Goal: Communication & Community: Answer question/provide support

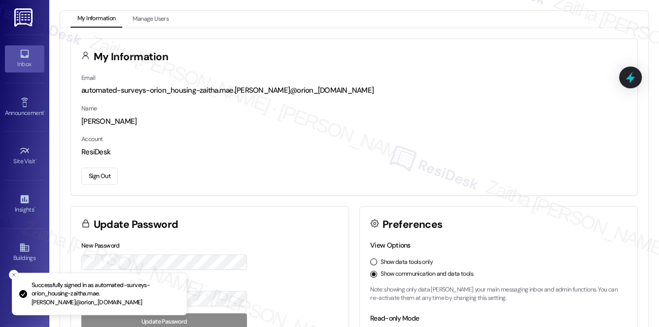
click at [23, 62] on div "Inbox" at bounding box center [24, 64] width 49 height 10
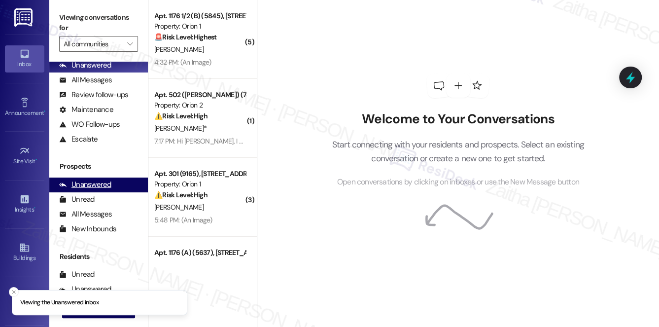
scroll to position [117, 0]
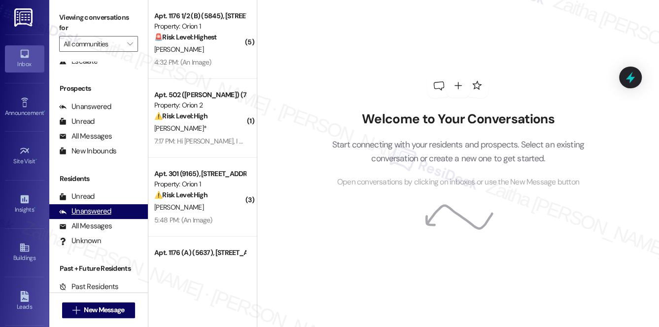
click at [95, 212] on div "Unanswered" at bounding box center [85, 211] width 52 height 10
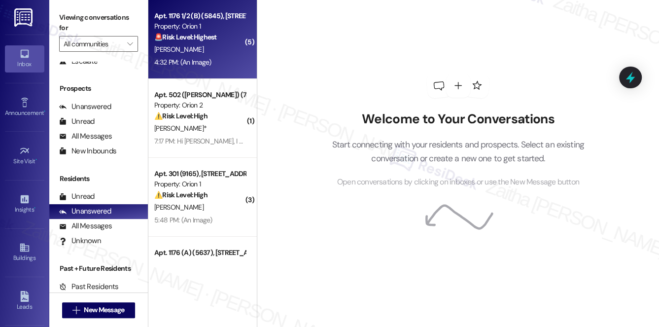
click at [221, 45] on div "F. Bhaiji" at bounding box center [199, 49] width 93 height 12
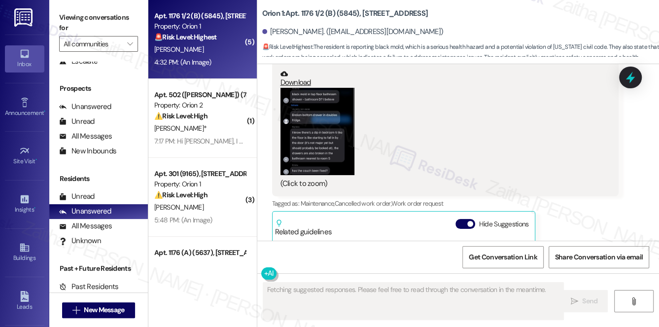
scroll to position [4808, 0]
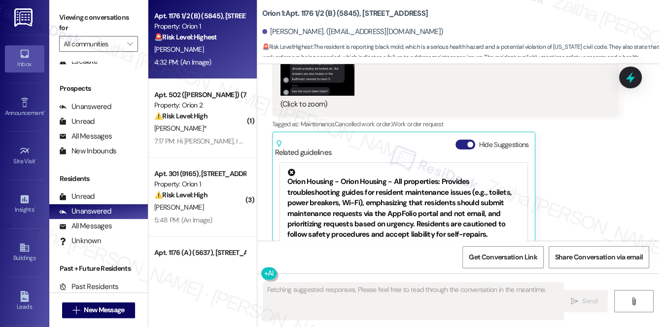
click at [457, 139] on button "Hide Suggestions" at bounding box center [465, 144] width 20 height 10
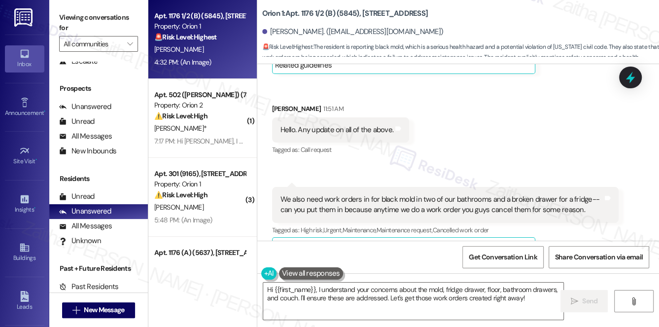
scroll to position [4139, 0]
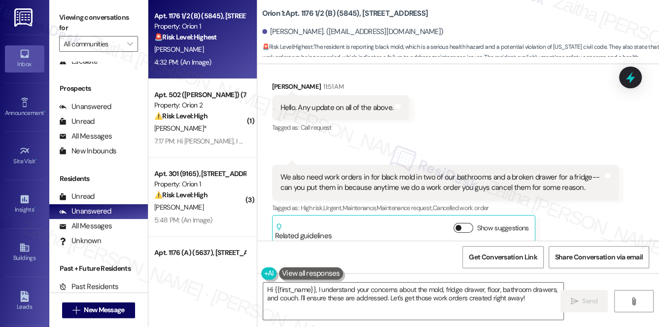
click at [468, 223] on button "Show suggestions" at bounding box center [463, 228] width 20 height 10
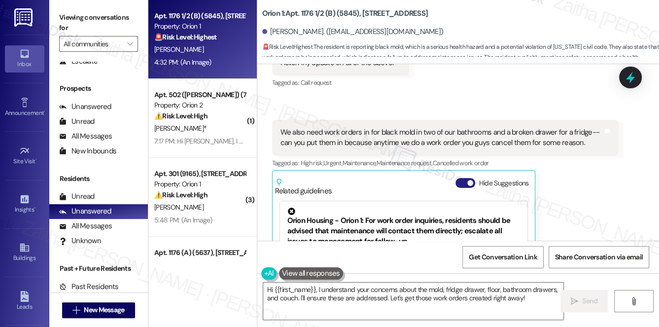
click at [462, 178] on button "Hide Suggestions" at bounding box center [465, 183] width 20 height 10
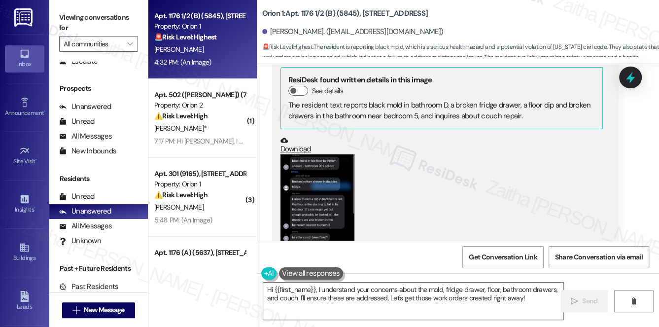
scroll to position [4677, 0]
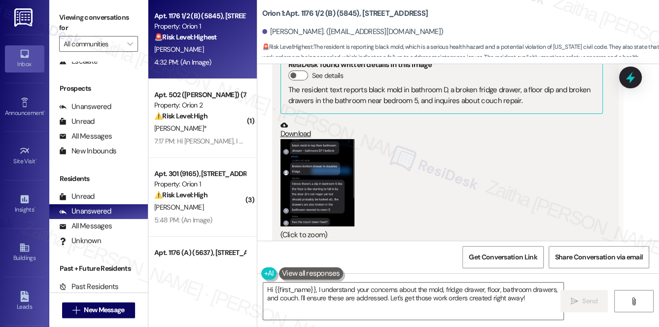
click at [313, 139] on button "Zoom image" at bounding box center [317, 182] width 74 height 87
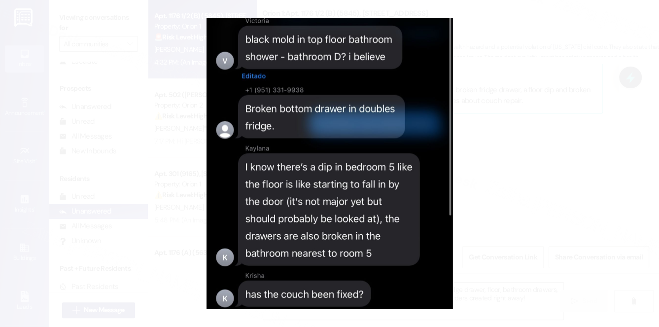
click at [529, 151] on button "Unzoom image" at bounding box center [329, 163] width 659 height 327
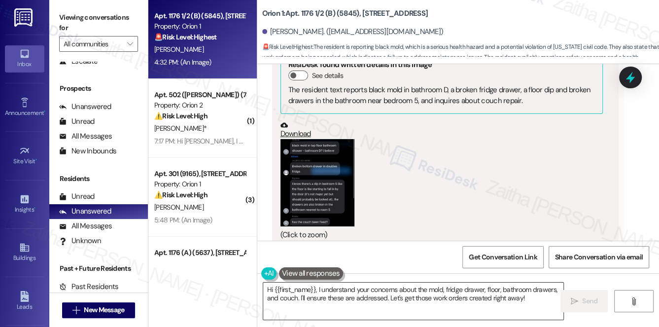
click at [432, 285] on textarea "Hi {{first_name}}, I understand your concerns about the mold, fridge drawer, fl…" at bounding box center [413, 300] width 301 height 37
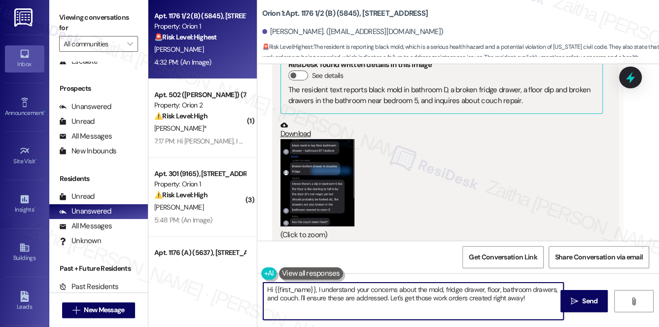
click at [432, 285] on textarea "Hi {{first_name}}, I understand your concerns about the mold, fridge drawer, fl…" at bounding box center [413, 300] width 301 height 37
type textarea "Hi {{first_name}}, I understand your concerns about the moisture, fridge drawer…"
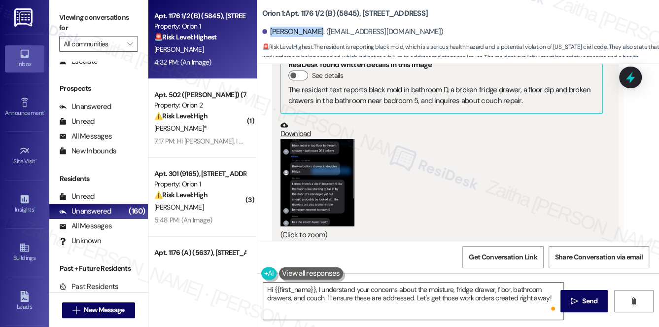
drag, startPoint x: 269, startPoint y: 31, endPoint x: 310, endPoint y: 26, distance: 40.7
click at [310, 26] on div "Fatema Bhaiji. (fbhaiji@usc.edu)" at bounding box center [460, 32] width 397 height 20
copy div "Fatema Bhaiji"
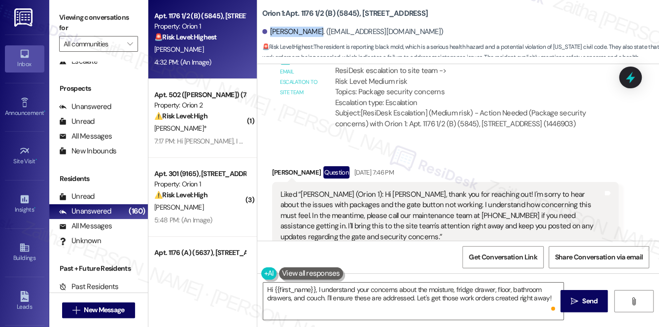
scroll to position [4005, 0]
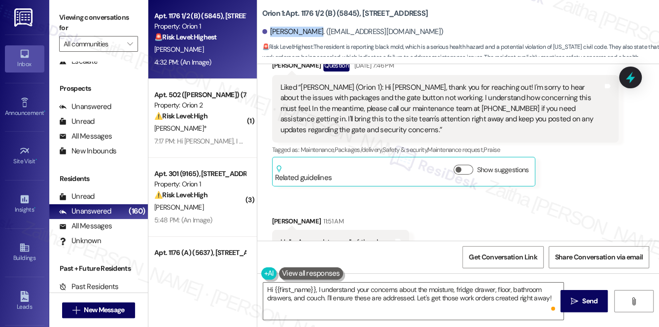
copy div "Fatema Bhaiji"
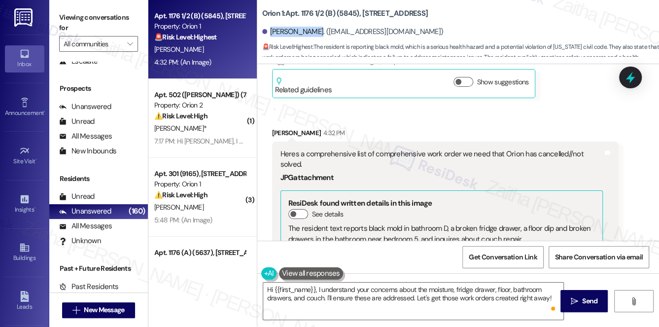
scroll to position [4677, 0]
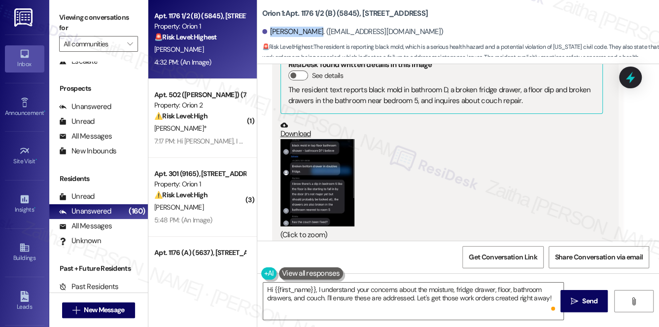
click at [321, 140] on button "Zoom image" at bounding box center [317, 182] width 74 height 87
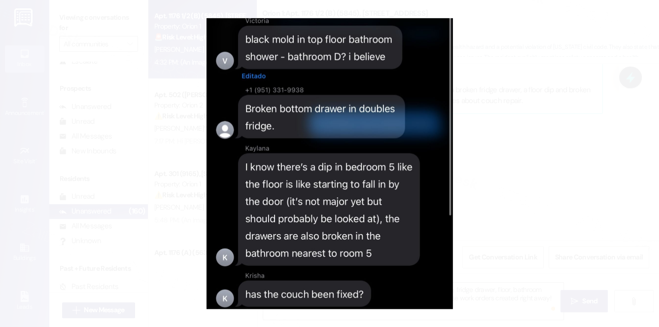
click at [534, 141] on button "Unzoom image" at bounding box center [329, 163] width 659 height 327
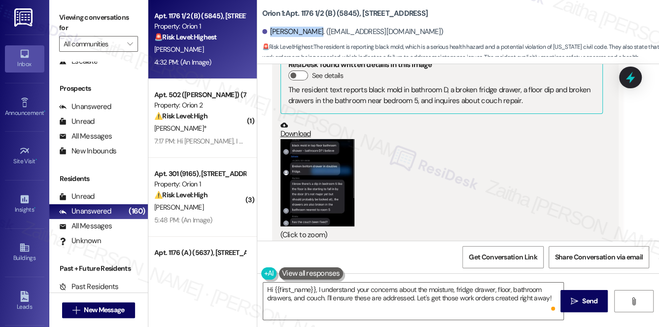
click at [324, 141] on button "Zoom image" at bounding box center [317, 182] width 74 height 87
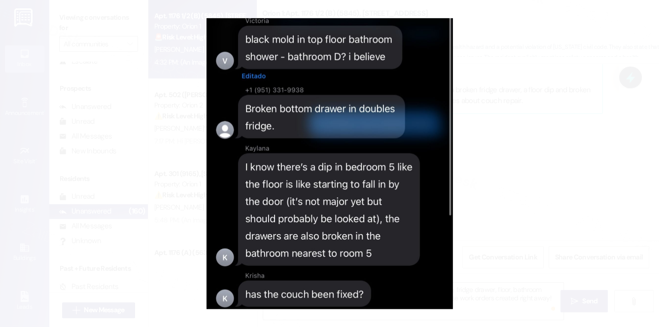
click at [529, 138] on button "Unzoom image" at bounding box center [329, 163] width 659 height 327
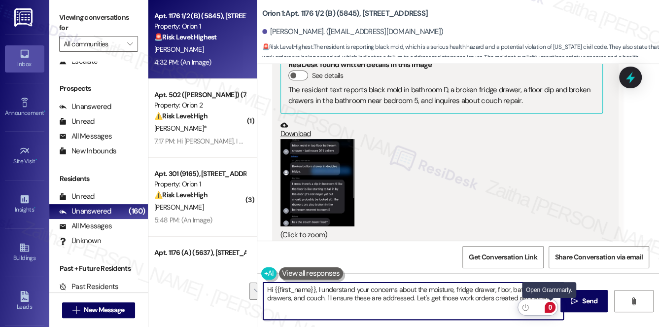
drag, startPoint x: 265, startPoint y: 291, endPoint x: 550, endPoint y: 307, distance: 284.9
click at [550, 307] on html "Inbox Go to Inbox Announcement • Send A Text Announcement Site Visit • Go to Si…" at bounding box center [329, 163] width 659 height 327
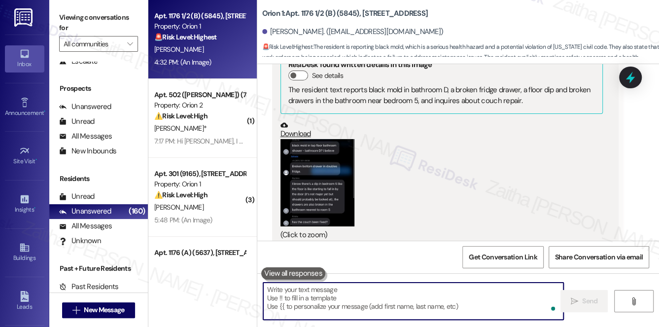
paste textarea "Hi {{first_name}}, I understand your concerns about the moisture, fridge drawer…"
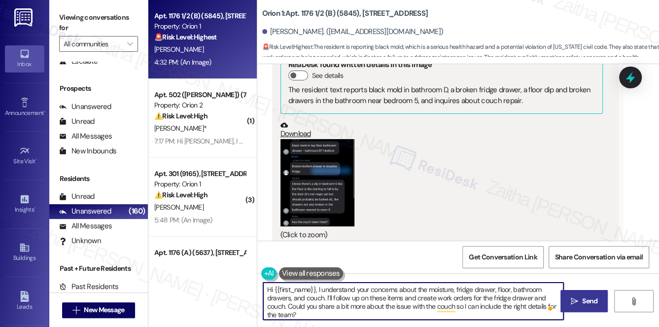
type textarea "Hi {{first_name}}, I understand your concerns about the moisture, fridge drawer…"
click at [581, 298] on span "Send" at bounding box center [589, 301] width 19 height 10
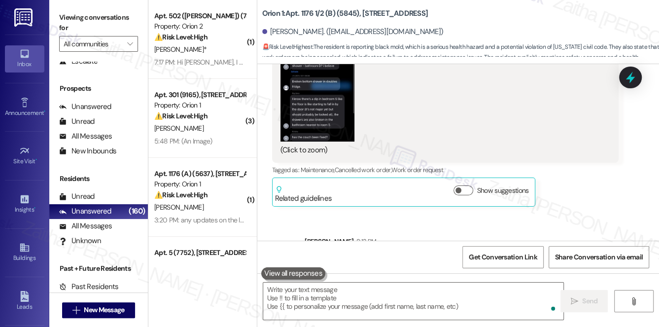
scroll to position [4767, 0]
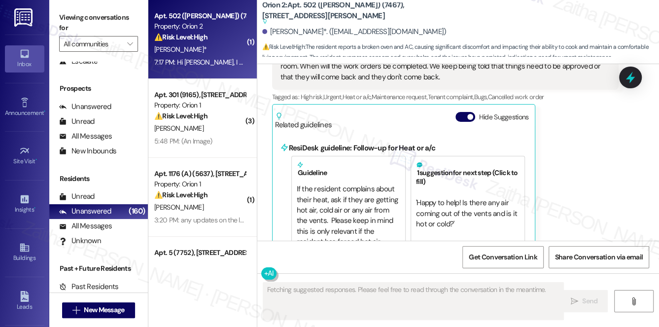
scroll to position [2640, 0]
click at [462, 112] on button "Hide Suggestions" at bounding box center [465, 117] width 20 height 10
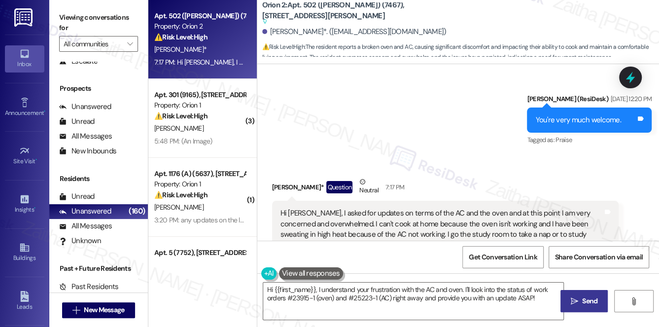
scroll to position [2509, 0]
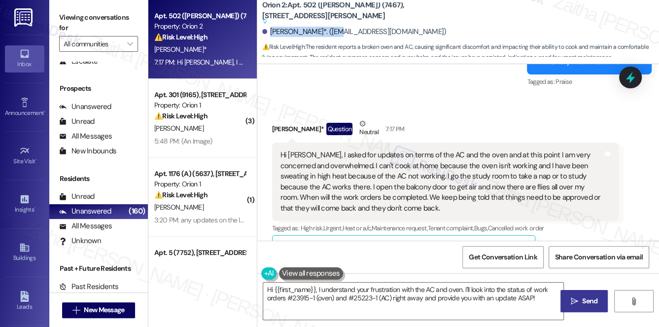
drag, startPoint x: 269, startPoint y: 32, endPoint x: 336, endPoint y: 27, distance: 66.7
click at [336, 27] on div "Shawntelle Augustine*. (shawntelleaugustine26@gmail.com)" at bounding box center [354, 32] width 184 height 10
copy div "Shawntelle Augustine"
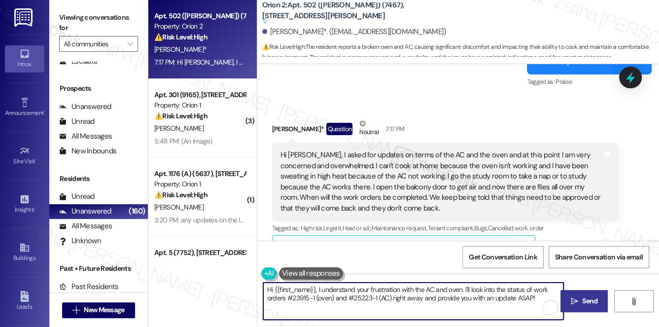
drag, startPoint x: 515, startPoint y: 299, endPoint x: 523, endPoint y: 297, distance: 9.0
click at [537, 299] on textarea "Hi {{first_name}}, I understand your frustration with the AC and oven. I'll loo…" at bounding box center [413, 300] width 301 height 37
type textarea "Hi {{first_name}}, I understand your frustration with the AC and oven. I'll loo…"
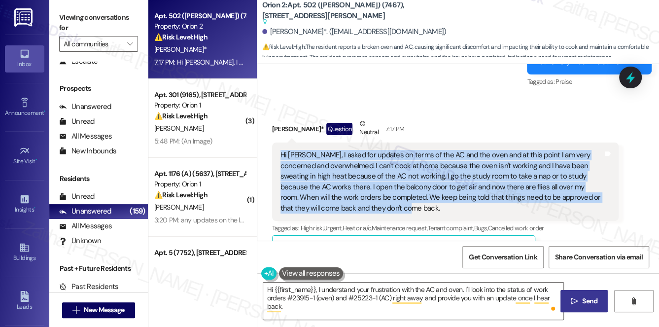
drag, startPoint x: 276, startPoint y: 121, endPoint x: 376, endPoint y: 181, distance: 116.1
click at [376, 181] on div "Hi Sarah, I asked for updates on terms of the AC and the oven and at this point…" at bounding box center [445, 181] width 347 height 78
copy div "Hi Sarah, I asked for updates on terms of the AC and the oven and at this point…"
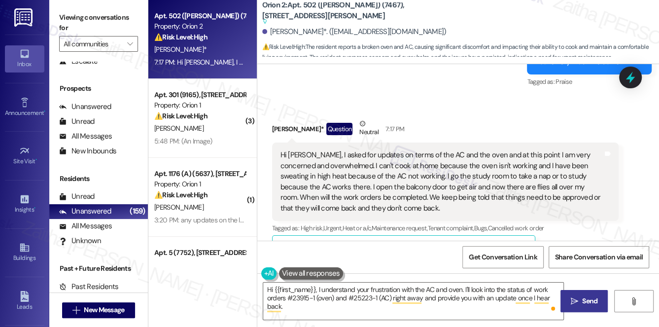
drag, startPoint x: 502, startPoint y: 91, endPoint x: 509, endPoint y: 112, distance: 22.8
click at [502, 118] on div "Shawntelle Augustine* Question Neutral 7:17 PM" at bounding box center [445, 130] width 347 height 24
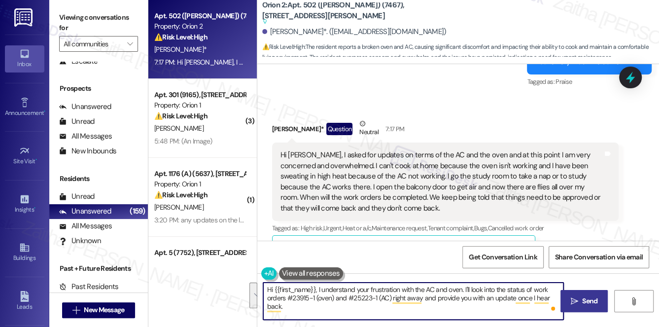
drag, startPoint x: 268, startPoint y: 290, endPoint x: 314, endPoint y: 313, distance: 50.5
click at [313, 313] on textarea "Hi {{first_name}}, I understand your frustration with the AC and oven. I'll loo…" at bounding box center [413, 300] width 301 height 37
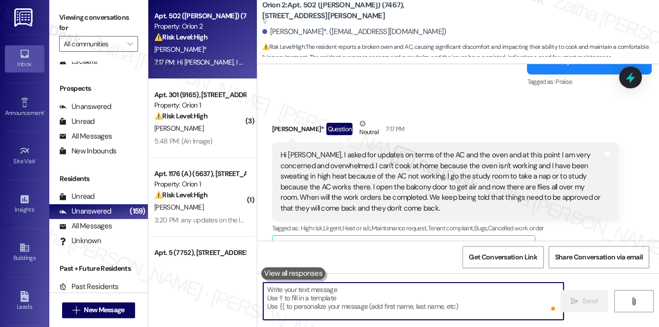
paste textarea "Hi {{first_name}}, thank you for sharing this with me. I truly understand how o…"
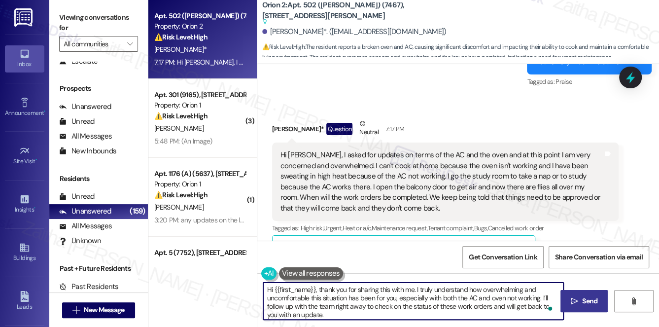
click at [357, 304] on textarea "Hi {{first_name}}, thank you for sharing this with me. I truly understand how o…" at bounding box center [413, 300] width 301 height 37
drag, startPoint x: 492, startPoint y: 304, endPoint x: 497, endPoint y: 313, distance: 10.1
click at [497, 313] on textarea "Hi {{first_name}}, thank you for sharing this with me. I truly understand how o…" at bounding box center [413, 300] width 301 height 37
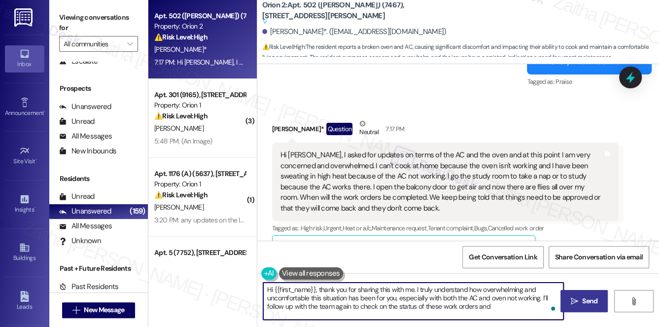
paste textarea "our maintenance team will reach out to you directly through the work order syst…"
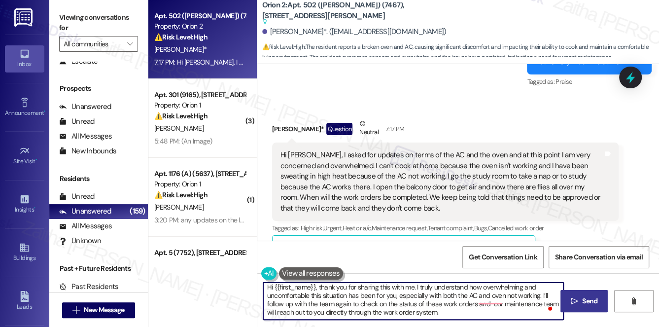
scroll to position [2, 0]
drag, startPoint x: 378, startPoint y: 303, endPoint x: 338, endPoint y: 305, distance: 40.0
click at [338, 305] on textarea "Hi {{first_name}}, thank you for sharing this with me. I truly understand how o…" at bounding box center [413, 300] width 301 height 37
click at [364, 304] on textarea "Hi {{first_name}}, thank you for sharing this with me. I truly understand how o…" at bounding box center [413, 300] width 301 height 37
click at [403, 298] on textarea "Hi {{first_name}}, thank you for sharing this with me. I truly understand how o…" at bounding box center [413, 300] width 301 height 37
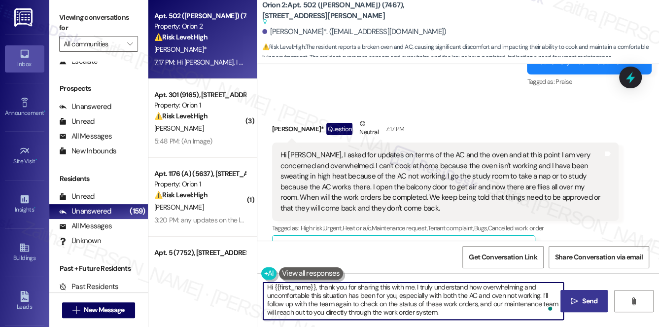
scroll to position [2, 0]
drag, startPoint x: 265, startPoint y: 286, endPoint x: 481, endPoint y: 311, distance: 217.3
click at [481, 311] on textarea "Hi {{first_name}}, thank you for sharing this with me. I truly understand how o…" at bounding box center [413, 300] width 301 height 37
type textarea "Hi {{first_name}}, thank you for sharing this with me. I truly understand how o…"
click at [470, 310] on textarea "Hi {{first_name}}, thank you for sharing this with me. I truly understand how o…" at bounding box center [413, 300] width 301 height 37
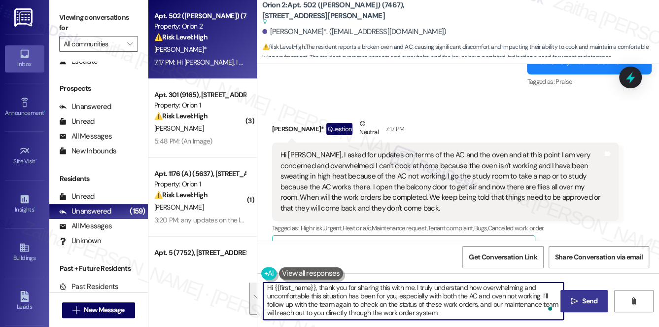
click at [394, 299] on textarea "Hi {{first_name}}, thank you for sharing this with me. I truly understand how o…" at bounding box center [413, 300] width 301 height 37
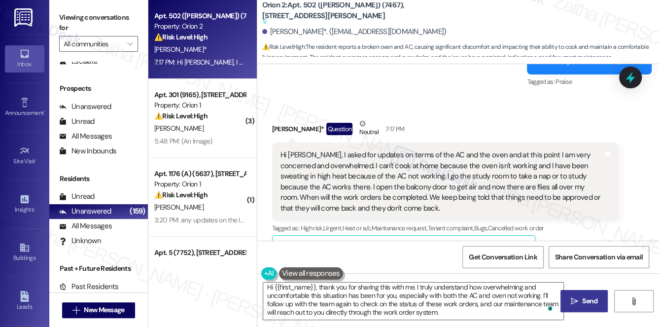
click at [595, 299] on span "Send" at bounding box center [589, 301] width 15 height 10
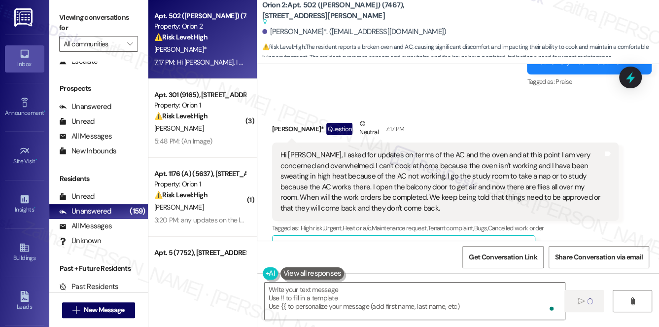
scroll to position [2509, 0]
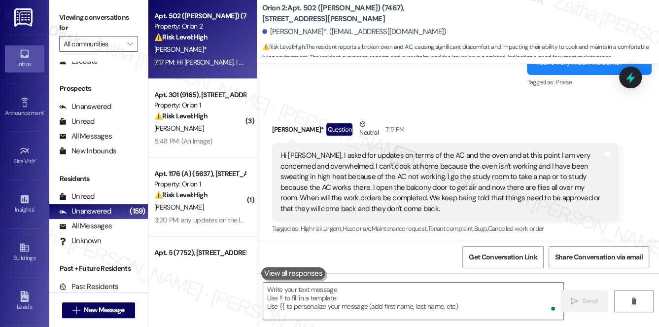
click at [312, 273] on button at bounding box center [293, 273] width 64 height 12
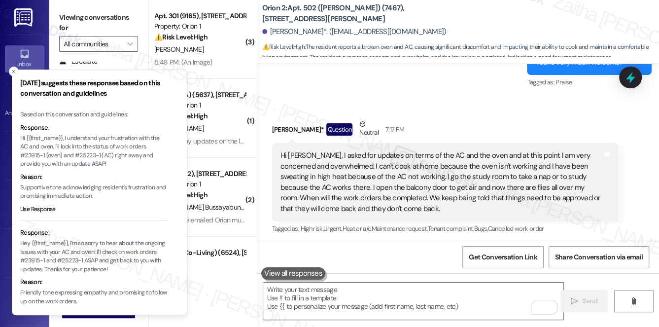
click at [115, 146] on p "Hi {{first_name}}, I understand your frustration with the AC and oven. I'll loo…" at bounding box center [94, 151] width 148 height 35
drag, startPoint x: 115, startPoint y: 146, endPoint x: 112, endPoint y: 153, distance: 7.5
click at [112, 153] on p "Hi {{first_name}}, I understand your frustration with the AC and oven. I'll loo…" at bounding box center [94, 151] width 148 height 35
copy p "work orders #23915-1 (oven) and #25223-1 (AC)"
click at [17, 72] on button "Close toast" at bounding box center [14, 72] width 10 height 10
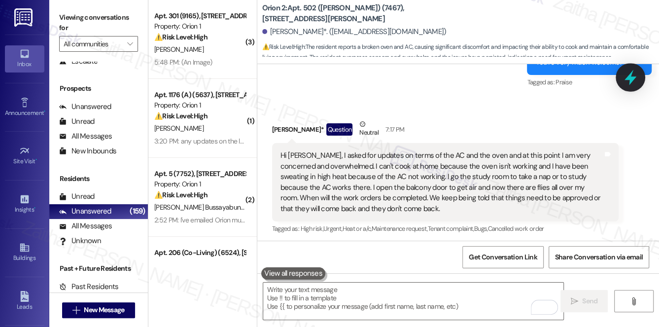
click at [626, 78] on icon at bounding box center [630, 77] width 17 height 17
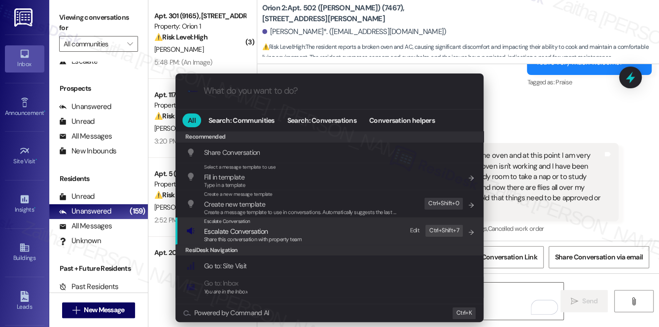
click at [256, 228] on span "Escalate Conversation" at bounding box center [236, 231] width 64 height 9
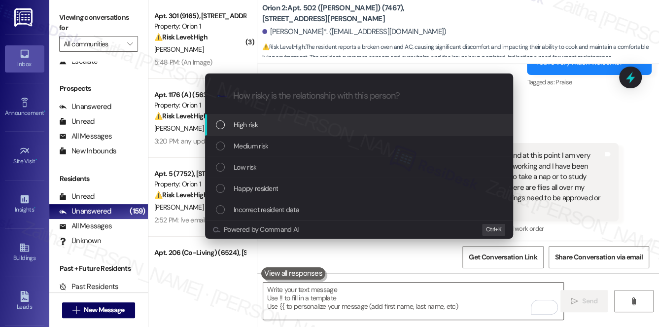
click at [272, 118] on div "High risk" at bounding box center [359, 124] width 308 height 21
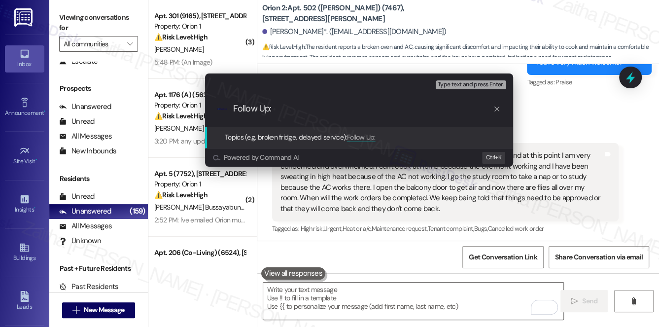
paste input "work orders #23915-1 (oven) and #25223-1 (AC)"
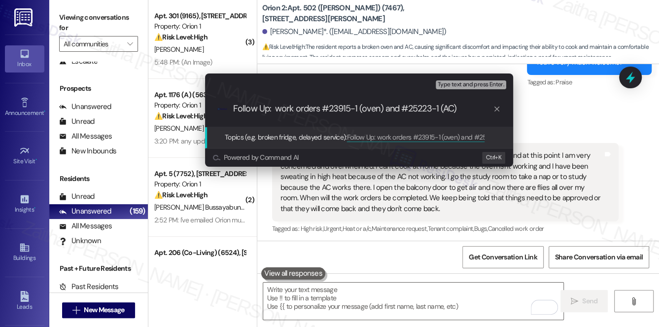
click at [279, 108] on input "Follow Up: work orders #23915-1 (oven) and #25223-1 (AC)" at bounding box center [363, 109] width 260 height 10
click at [301, 108] on input "Follow Up: Work orders #23915-1 (oven) and #25223-1 (AC)" at bounding box center [363, 109] width 260 height 10
type input "Follow Up: Work Orders #23915-1 (oven) and #25223-1 (AC)"
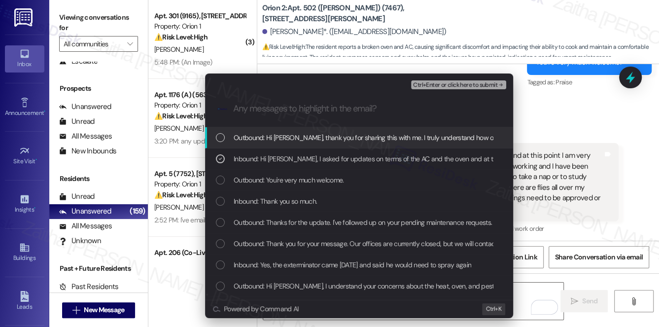
click at [442, 79] on div "Ctrl+Enter or click here to submit" at bounding box center [459, 84] width 97 height 13
click at [441, 87] on span "Ctrl+Enter or click here to submit" at bounding box center [455, 85] width 84 height 7
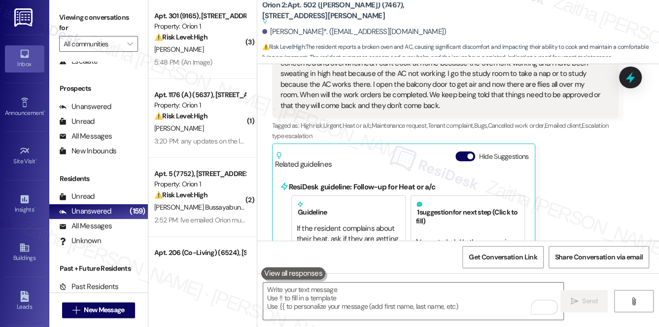
scroll to position [2640, 0]
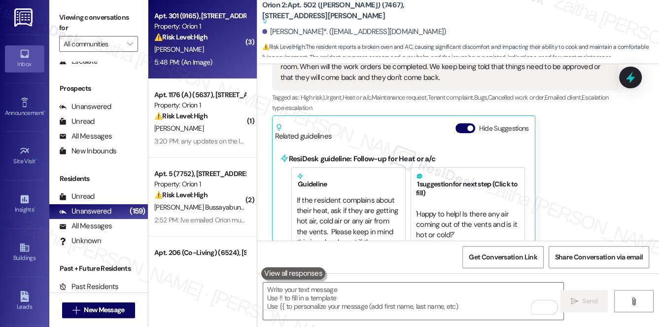
click at [221, 48] on div "J. Nam" at bounding box center [199, 49] width 93 height 12
type textarea "Fetching suggested responses. Please feel free to read through the conversation…"
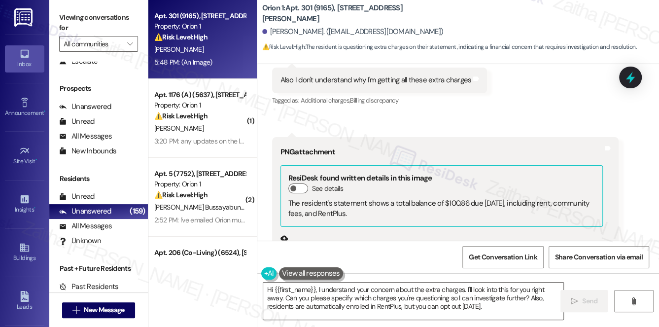
scroll to position [803, 0]
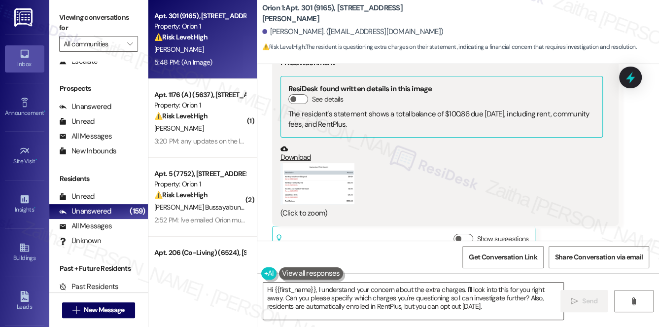
click at [310, 170] on button "Zoom image" at bounding box center [317, 183] width 74 height 41
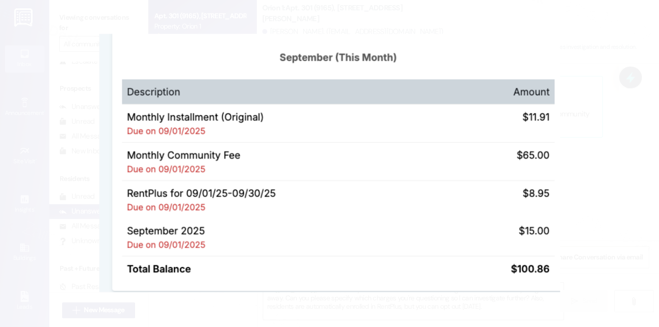
click at [608, 173] on button "Unzoom image" at bounding box center [329, 163] width 659 height 327
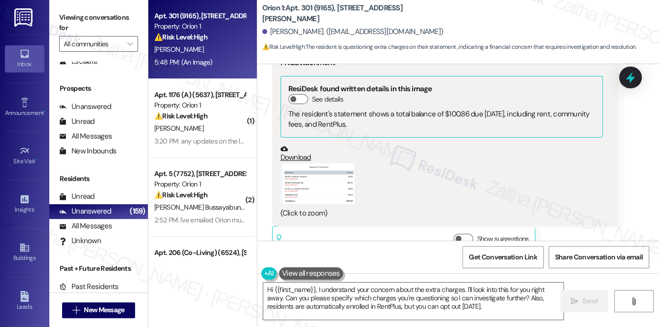
click at [316, 167] on button "Zoom image" at bounding box center [317, 183] width 74 height 41
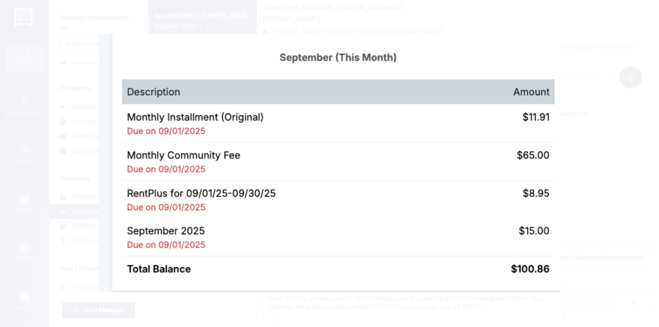
click at [602, 190] on button "Unzoom image" at bounding box center [329, 163] width 659 height 327
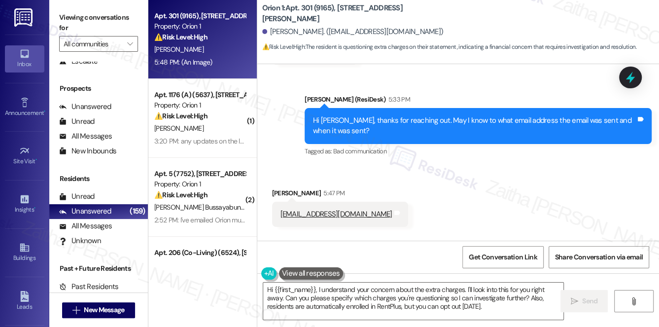
scroll to position [534, 0]
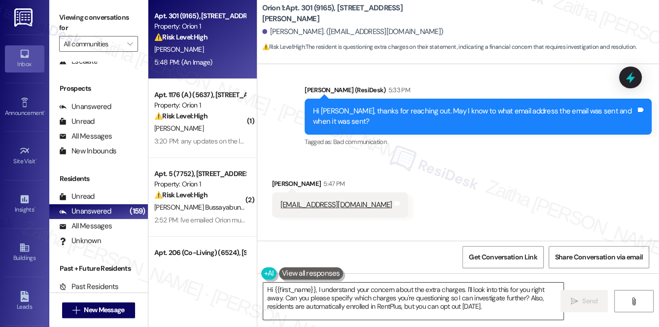
click at [464, 289] on textarea "Hi {{first_name}}, I understand your concern about the extra charges. I'll look…" at bounding box center [413, 300] width 301 height 37
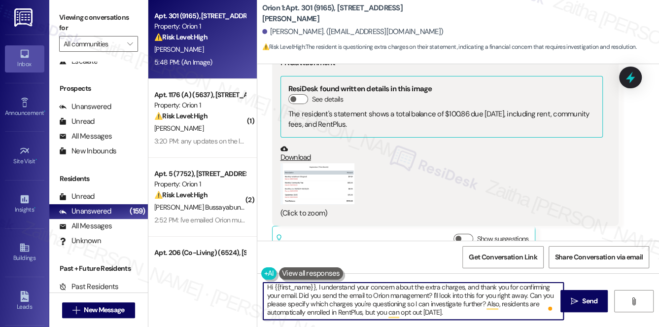
scroll to position [2, 0]
drag, startPoint x: 263, startPoint y: 288, endPoint x: 479, endPoint y: 314, distance: 217.5
click at [479, 314] on textarea "Hi {{first_name}}, I understand your concern about the extra charges, and thank…" at bounding box center [413, 300] width 301 height 37
type textarea "Hi {{first_name}}, I understand your concern about the extra charges, and thank…"
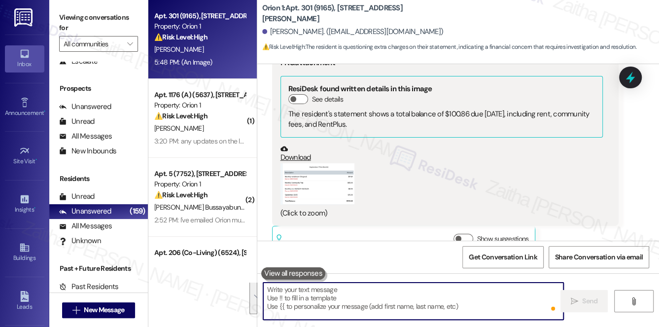
scroll to position [0, 0]
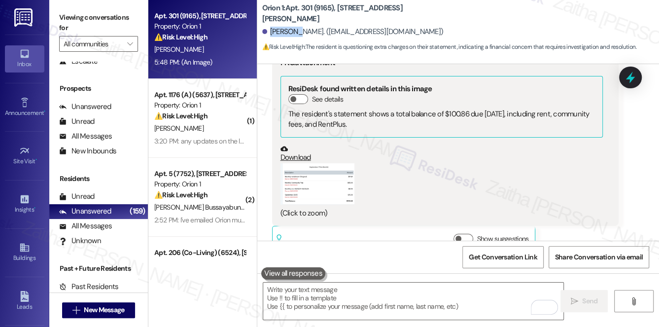
drag, startPoint x: 270, startPoint y: 30, endPoint x: 299, endPoint y: 32, distance: 29.1
click at [299, 32] on div "Jose Nam. (jnam@me.com)" at bounding box center [352, 32] width 181 height 10
copy div "Jose Nam"
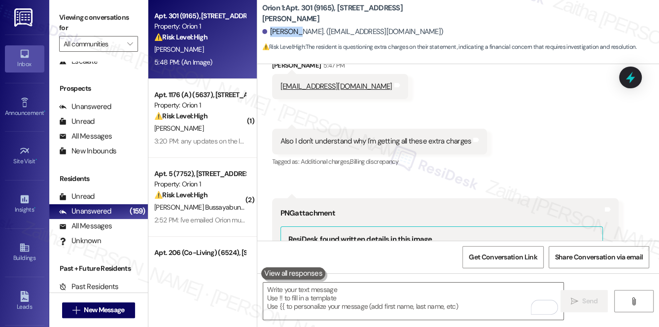
scroll to position [803, 0]
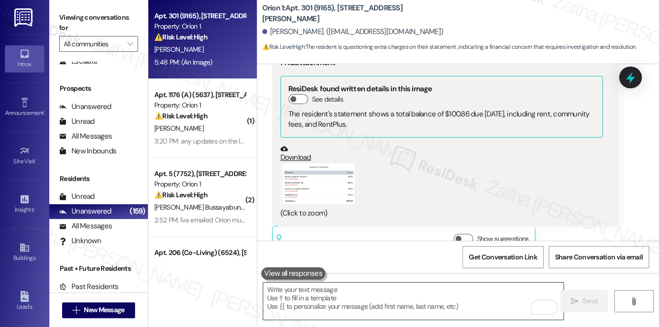
click at [395, 290] on textarea "To enrich screen reader interactions, please activate Accessibility in Grammarl…" at bounding box center [413, 300] width 301 height 37
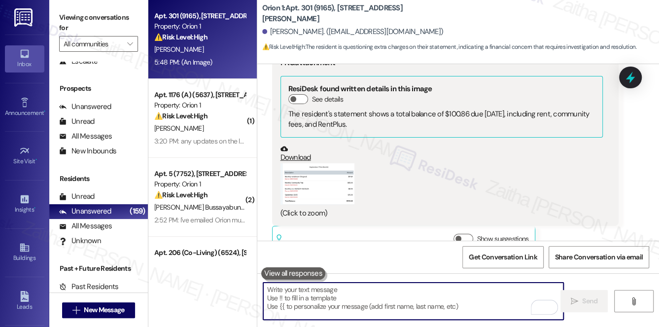
paste textarea "Hi {{first_name}}, thanks for confirming your email. Did you send it to Orion M…"
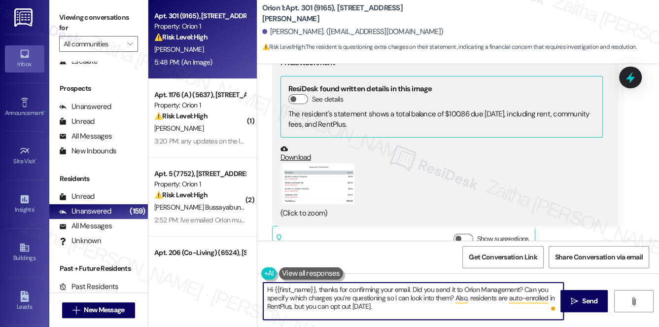
click at [527, 288] on textarea "Hi {{first_name}}, thanks for confirming your email. Did you send it to Orion M…" at bounding box center [413, 300] width 301 height 37
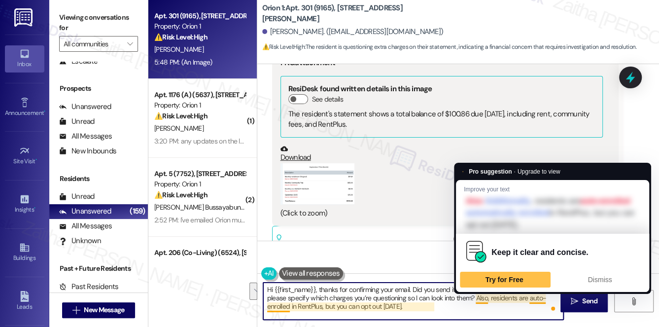
drag, startPoint x: 476, startPoint y: 296, endPoint x: 481, endPoint y: 312, distance: 16.1
click at [481, 312] on textarea "Hi {{first_name}}, thanks for confirming your email. Did you send it to Orion M…" at bounding box center [413, 300] width 301 height 37
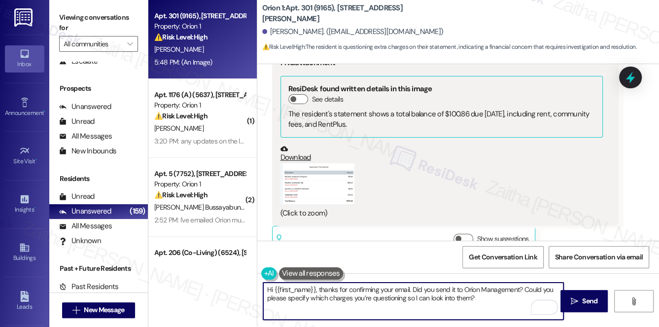
click at [556, 289] on textarea "Hi {{first_name}}, thanks for confirming your email. Did you send it to Orion M…" at bounding box center [413, 300] width 301 height 37
type textarea "Hi {{first_name}}, thanks for confirming your email. Did you send it to Orion M…"
drag, startPoint x: 580, startPoint y: 302, endPoint x: 573, endPoint y: 291, distance: 12.9
click at [580, 302] on span "Send" at bounding box center [589, 301] width 19 height 10
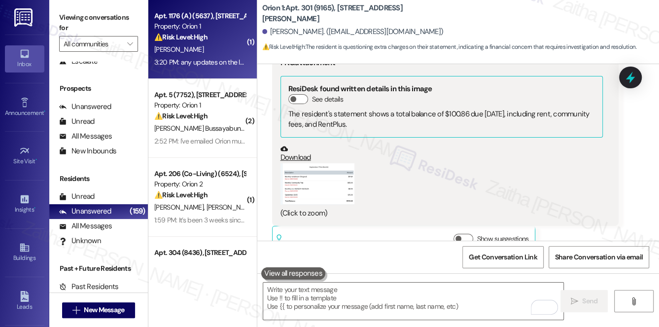
click at [223, 53] on div "J. Liu" at bounding box center [199, 49] width 93 height 12
type textarea "Fetching suggested responses. Please feel free to read through the conversation…"
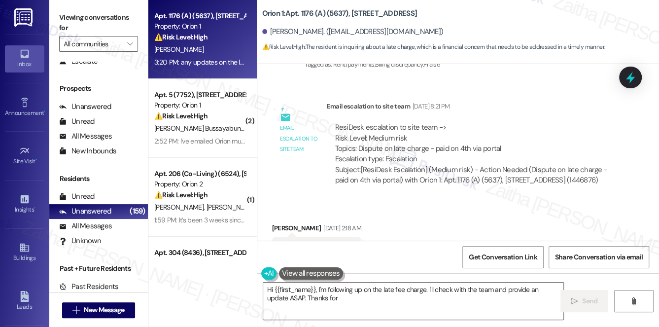
scroll to position [1753, 0]
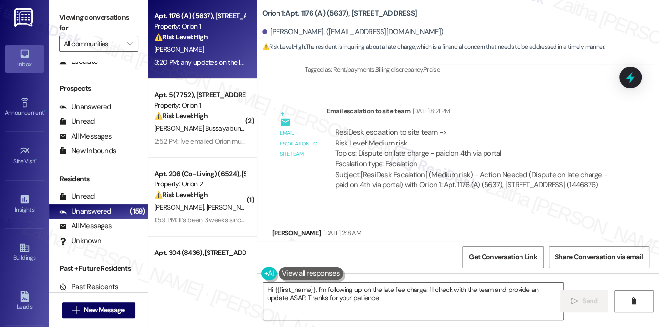
type textarea "Hi {{first_name}}, I'm following up on the late fee charge. I'll check with the…"
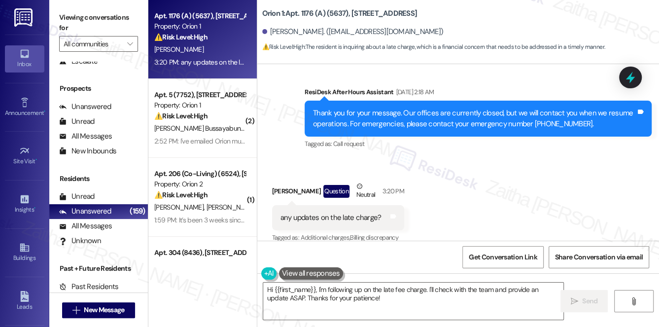
scroll to position [1977, 0]
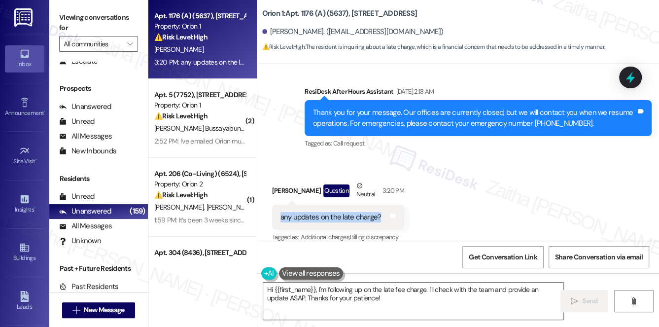
drag, startPoint x: 277, startPoint y: 203, endPoint x: 381, endPoint y: 217, distance: 104.5
click at [381, 217] on div "any updates on the late charge? Tags and notes" at bounding box center [338, 217] width 132 height 25
copy div "any updates on the late charge?"
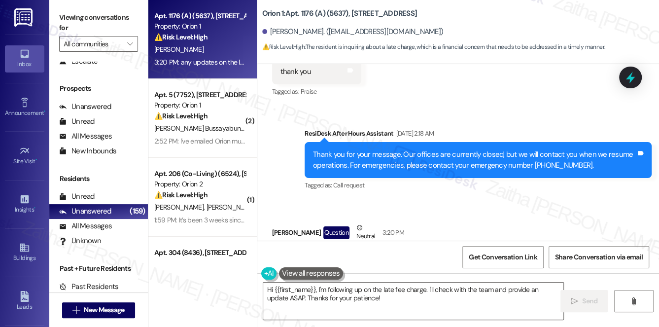
scroll to position [1887, 0]
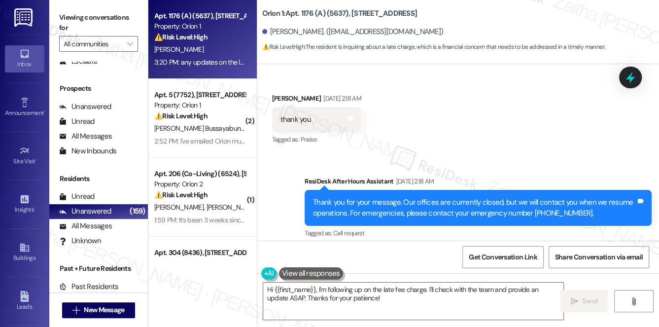
click at [431, 125] on div "Received via SMS Jiayang Liu Aug 28, 2025 at 2:18 AM thank you Tags and notes T…" at bounding box center [458, 112] width 402 height 83
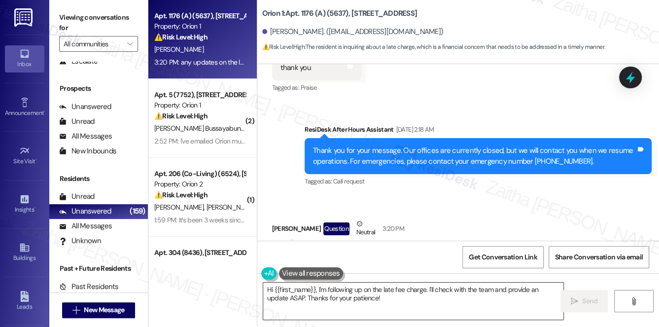
scroll to position [1977, 0]
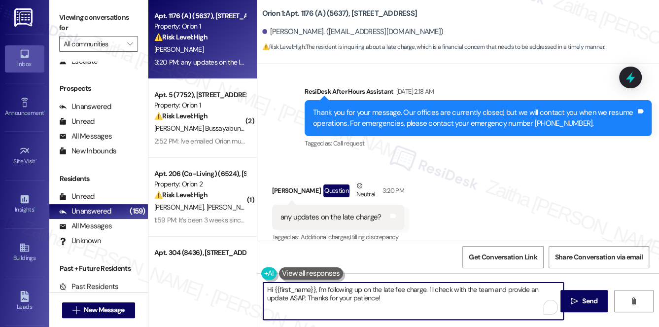
drag, startPoint x: 295, startPoint y: 294, endPoint x: 387, endPoint y: 297, distance: 92.2
click at [387, 297] on textarea "Hi {{first_name}}, I'm following up on the late fee charge. I'll check with the…" at bounding box center [413, 300] width 301 height 37
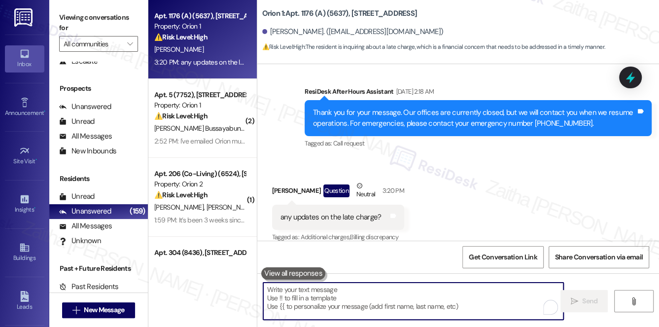
paste textarea "Hi {{first_name}}, I haven’t received any updates yet, but I’ll follow up with …"
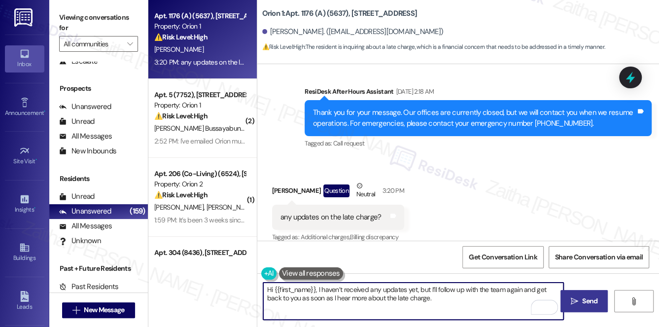
type textarea "Hi {{first_name}}, I haven’t received any updates yet, but I’ll follow up with …"
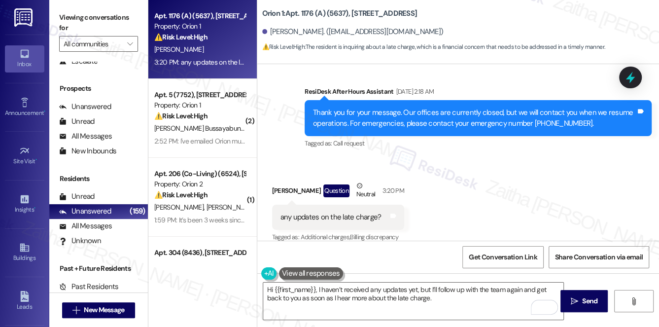
drag, startPoint x: 577, startPoint y: 301, endPoint x: 582, endPoint y: 280, distance: 21.8
click at [577, 301] on icon "" at bounding box center [574, 301] width 7 height 8
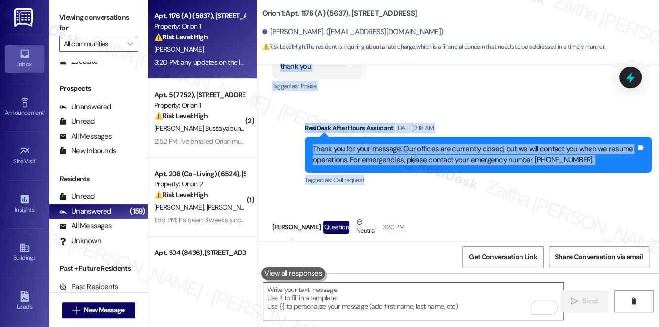
scroll to position [1977, 0]
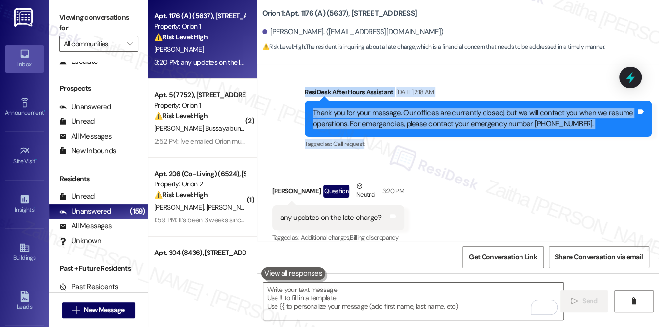
drag, startPoint x: 355, startPoint y: 139, endPoint x: 450, endPoint y: 139, distance: 94.1
click at [450, 139] on div "WO Lease started Aug 09, 2024 at 8:00 PM Show details Announcement, sent via SM…" at bounding box center [458, 152] width 402 height 176
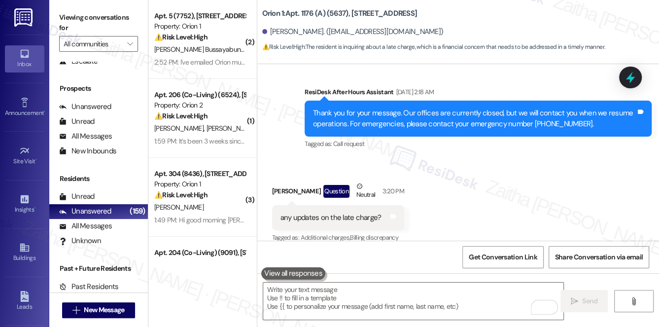
click at [518, 183] on div "Received via SMS Jiayang Liu Question Neutral 3:20 PM any updates on the late c…" at bounding box center [458, 206] width 402 height 94
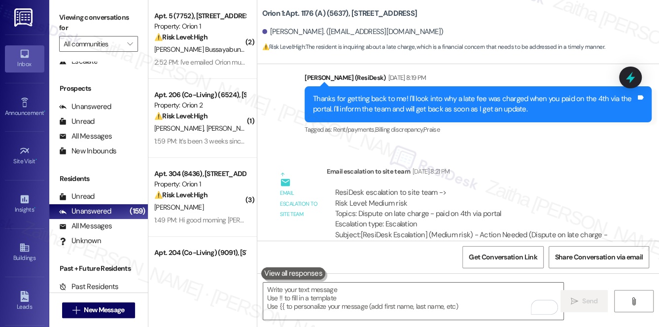
scroll to position [1708, 0]
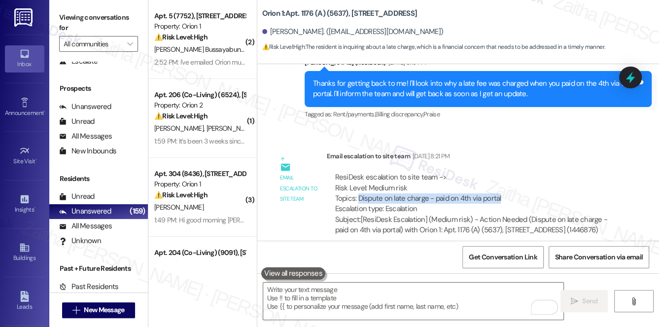
drag, startPoint x: 357, startPoint y: 188, endPoint x: 513, endPoint y: 182, distance: 155.9
click at [513, 182] on div "ResiDesk escalation to site team -> Risk Level: Medium risk Topics: Dispute on …" at bounding box center [473, 193] width 276 height 42
copy div "Dispute on late charge - paid on 4th via portal"
click at [632, 78] on icon at bounding box center [631, 77] width 12 height 15
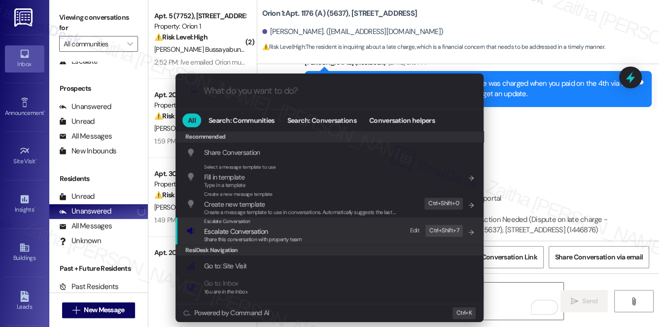
click at [247, 232] on span "Escalate Conversation" at bounding box center [236, 231] width 64 height 9
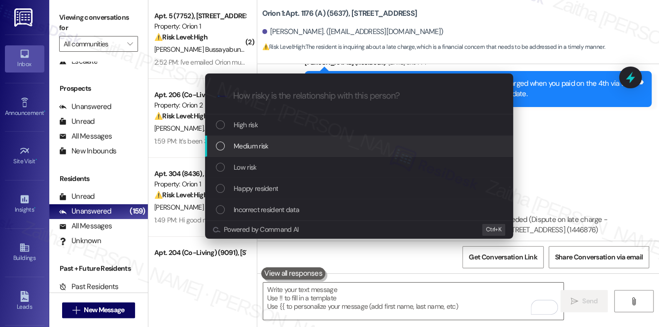
click at [270, 145] on div "Medium risk" at bounding box center [360, 145] width 288 height 11
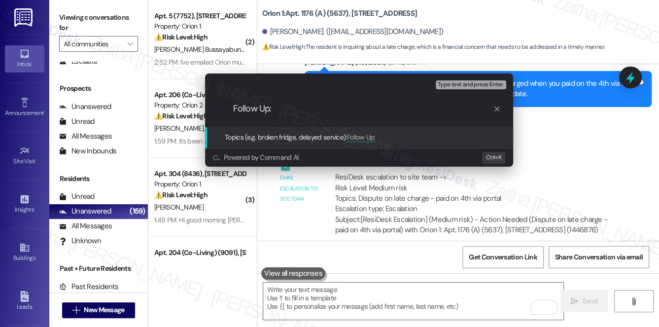
type input "Follow Up:"
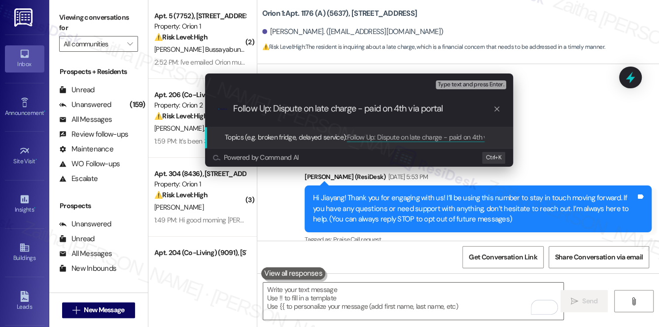
scroll to position [1708, 0]
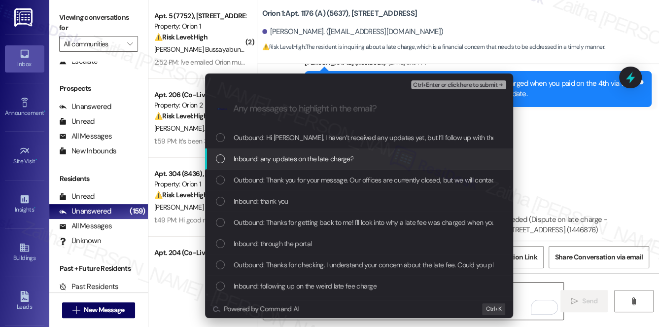
click at [275, 159] on span "Inbound: any updates on the late charge?" at bounding box center [294, 158] width 120 height 11
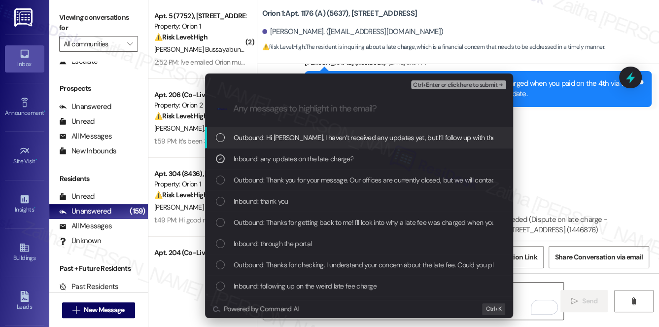
click at [443, 90] on div "Ctrl+Enter or click here to submit" at bounding box center [459, 84] width 97 height 13
click at [450, 84] on span "Ctrl+Enter or click here to submit" at bounding box center [455, 85] width 84 height 7
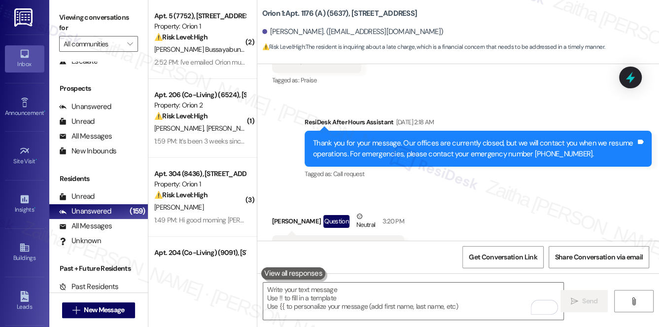
scroll to position [1977, 0]
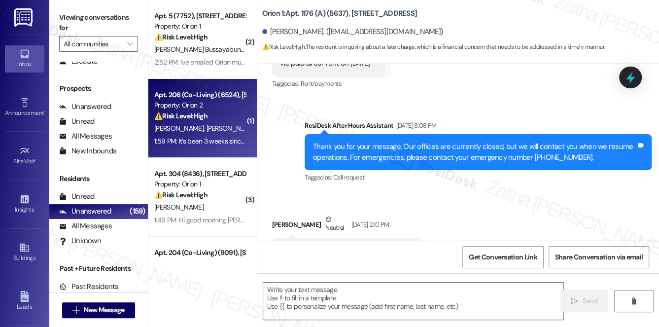
type textarea "Fetching suggested responses. Please feel free to read through the conversation…"
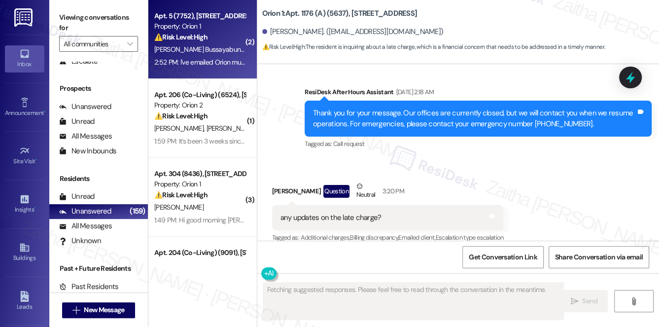
click at [206, 50] on span "J. Bussayabuntoon" at bounding box center [203, 49] width 99 height 9
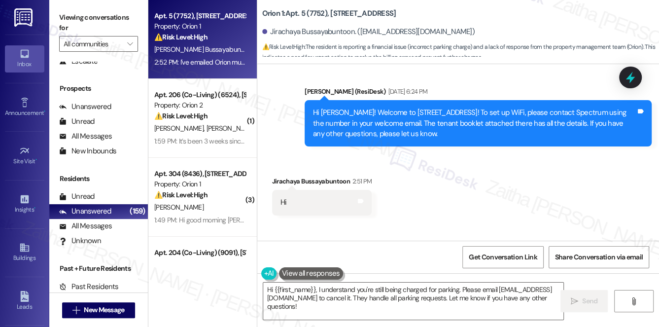
scroll to position [481, 0]
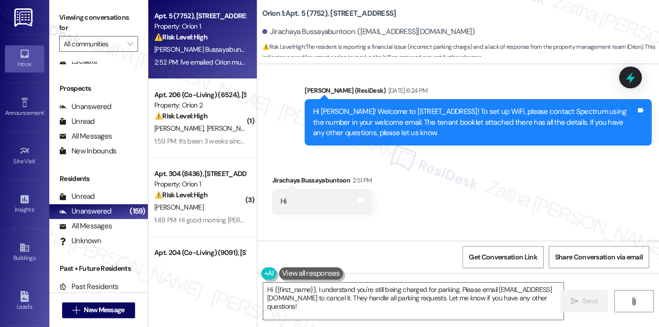
drag, startPoint x: 418, startPoint y: 158, endPoint x: 272, endPoint y: 154, distance: 146.5
click at [272, 154] on div "Received via SMS Jirachaya Bussayabuntoon 2:51 PM Hi Tags and notes Received vi…" at bounding box center [458, 242] width 402 height 178
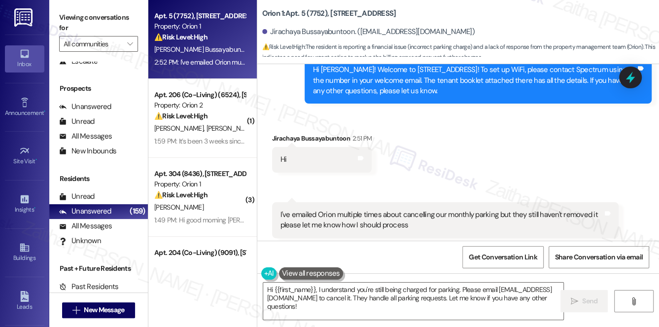
scroll to position [570, 0]
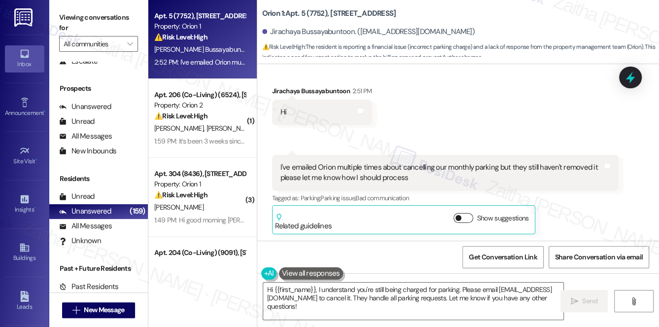
click at [466, 218] on button "Show suggestions" at bounding box center [463, 218] width 20 height 10
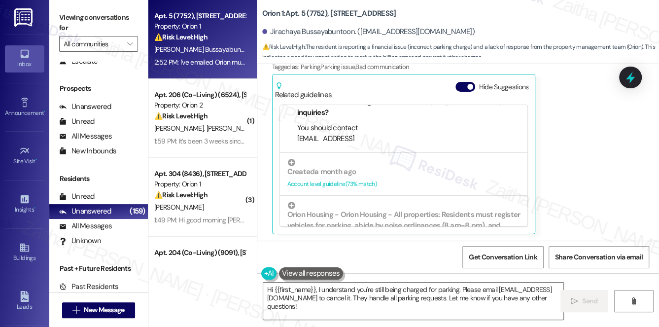
scroll to position [179, 0]
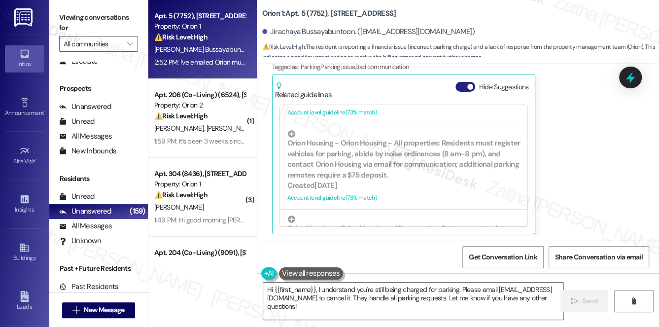
click at [456, 84] on button "Hide Suggestions" at bounding box center [465, 87] width 20 height 10
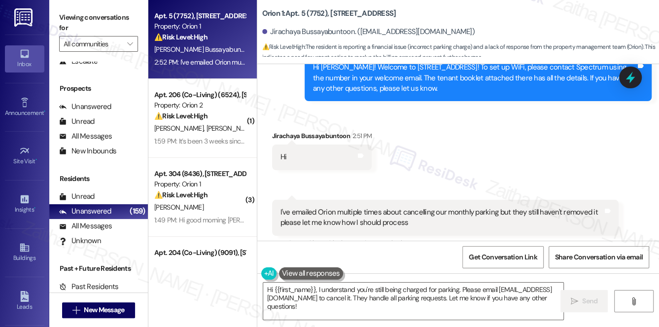
scroll to position [570, 0]
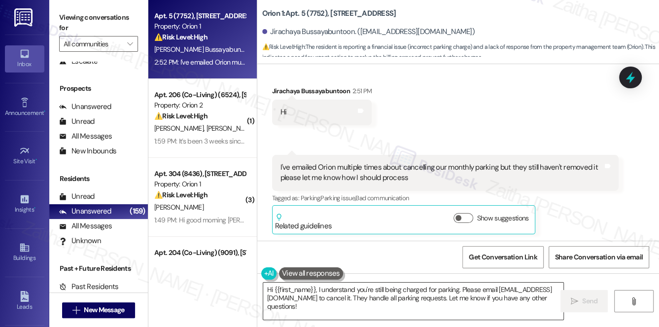
click at [465, 290] on textarea "Hi {{first_name}}, I understand you're still being charged for parking. Please …" at bounding box center [413, 300] width 301 height 37
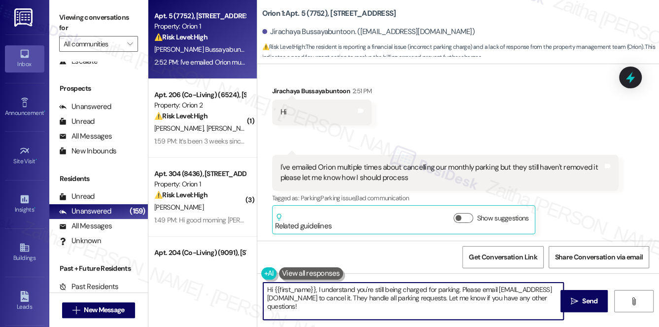
click at [465, 290] on textarea "Hi {{first_name}}, I understand you're still being charged for parking. Please …" at bounding box center [413, 300] width 301 height 37
click at [531, 288] on textarea "Hi {{first_name}}, I understand you're still being charged for parking. Did you…" at bounding box center [413, 300] width 301 height 37
drag, startPoint x: 383, startPoint y: 296, endPoint x: 390, endPoint y: 311, distance: 16.3
click at [390, 312] on textarea "Hi {{first_name}}, I understand you're still being charged for parking. Did you…" at bounding box center [413, 300] width 301 height 37
drag, startPoint x: 265, startPoint y: 287, endPoint x: 397, endPoint y: 297, distance: 132.5
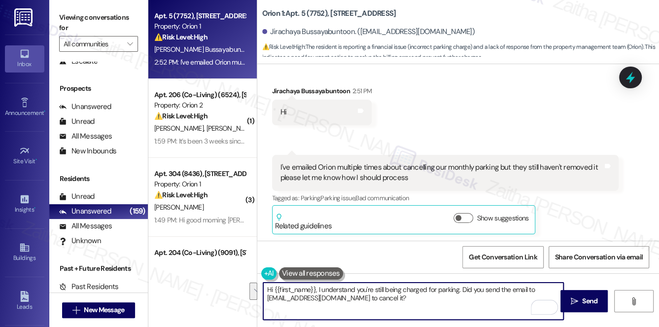
click at [397, 297] on textarea "Hi {{first_name}}, I understand you're still being charged for parking. Did you…" at bounding box center [413, 300] width 301 height 37
type textarea "Hi {{first_name}}, I understand you're still being charged for parking. Did you…"
click at [451, 106] on div "Received via SMS Jirachaya Bussayabuntoon 2:51 PM Hi Tags and notes Received vi…" at bounding box center [458, 153] width 402 height 178
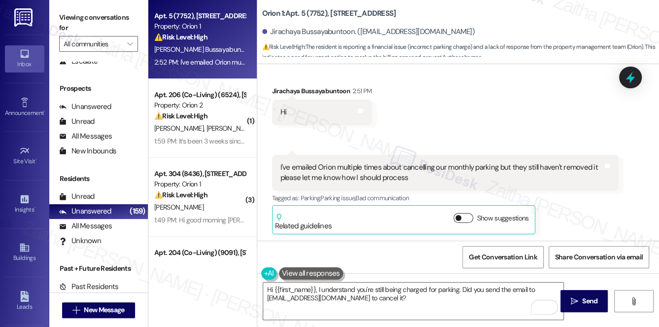
click at [469, 216] on button "Show suggestions" at bounding box center [463, 218] width 20 height 10
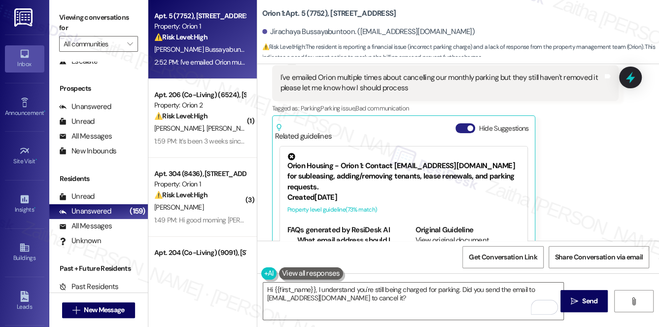
click at [460, 126] on button "Hide Suggestions" at bounding box center [465, 128] width 20 height 10
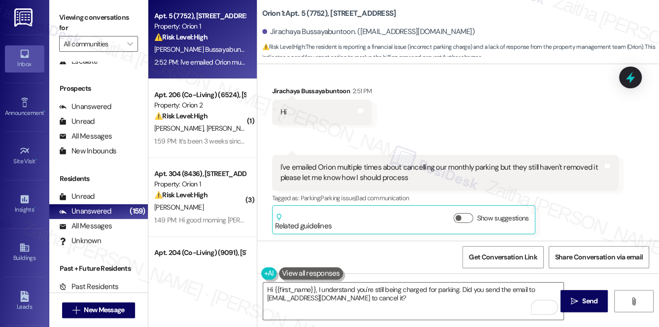
click at [421, 122] on div "Received via SMS Jirachaya Bussayabuntoon 2:51 PM Hi Tags and notes Received vi…" at bounding box center [458, 153] width 402 height 178
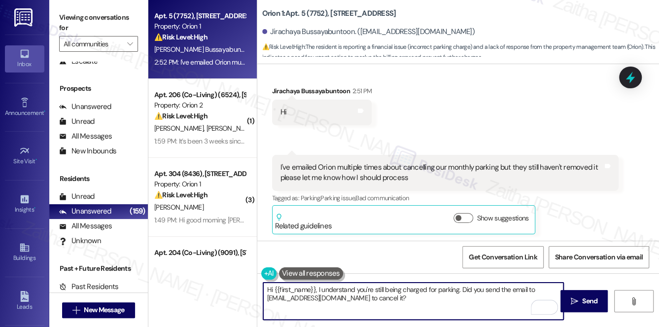
drag, startPoint x: 267, startPoint y: 289, endPoint x: 403, endPoint y: 311, distance: 138.3
click at [403, 311] on textarea "Hi {{first_name}}, I understand you're still being charged for parking. Did you…" at bounding box center [413, 300] width 301 height 37
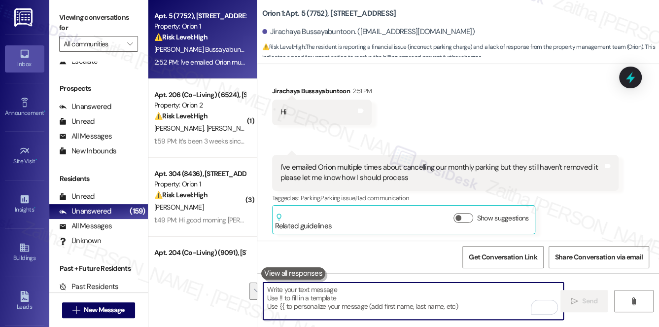
paste textarea "Hi {{first_name}}, I know you’ve mentioned emailing a few times. To make sure w…"
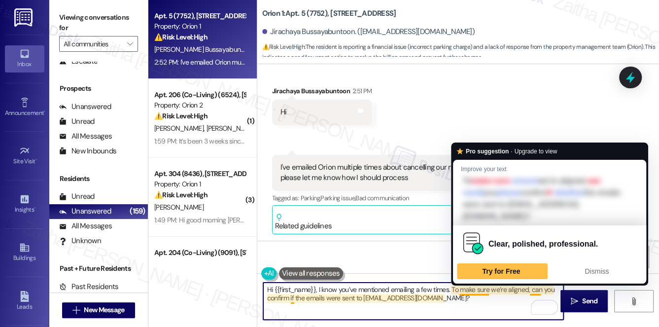
click at [475, 288] on textarea "Hi {{first_name}}, I know you’ve mentioned emailing a few times. To make sure w…" at bounding box center [413, 300] width 301 height 37
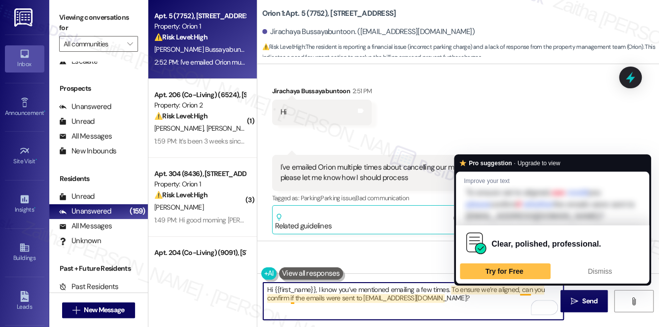
click at [523, 288] on textarea "Hi {{first_name}}, I know you’ve mentioned emailing a few times. To ensure we’r…" at bounding box center [413, 300] width 301 height 37
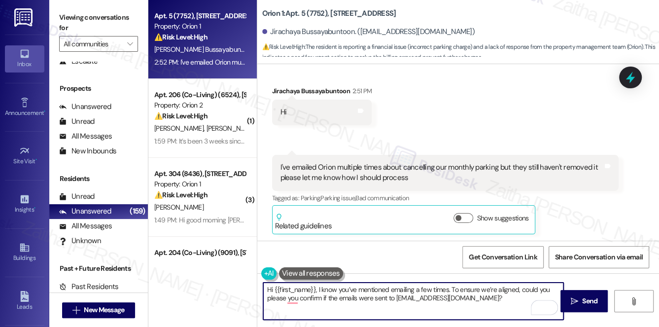
click at [286, 298] on textarea "Hi {{first_name}}, I know you’ve mentioned emailing a few times. To ensure we’r…" at bounding box center [413, 300] width 301 height 37
type textarea "Hi {{first_name}}, I know you’ve mentioned emailing a few times. To ensure we’r…"
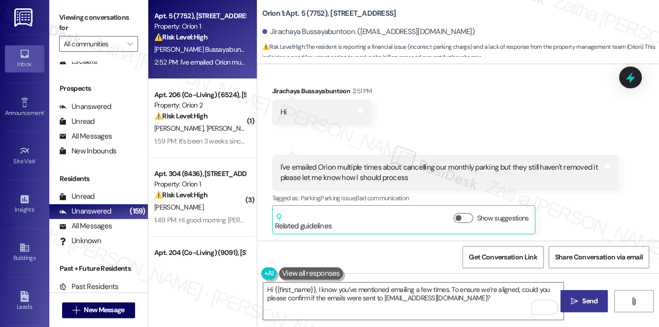
click at [590, 306] on button " Send" at bounding box center [584, 301] width 48 height 22
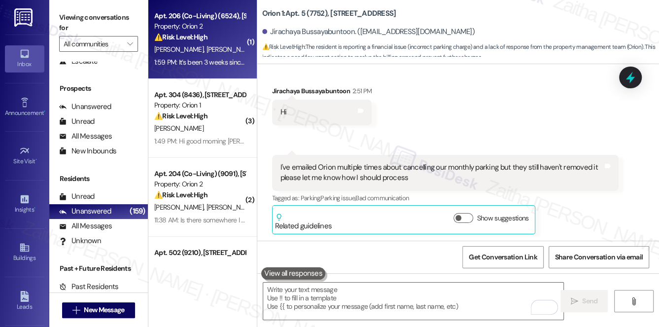
click at [227, 32] on div "⚠️ Risk Level: High The resident reports that a maintenance issue (thermostat l…" at bounding box center [199, 37] width 91 height 10
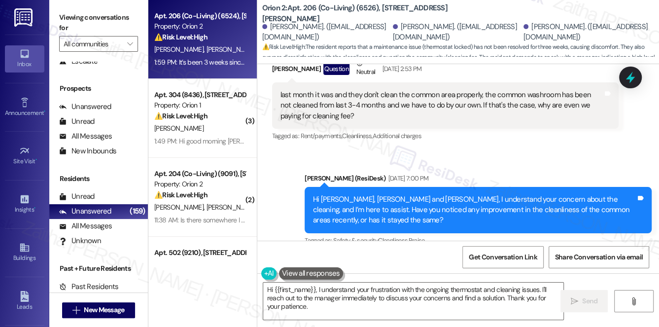
scroll to position [4835, 0]
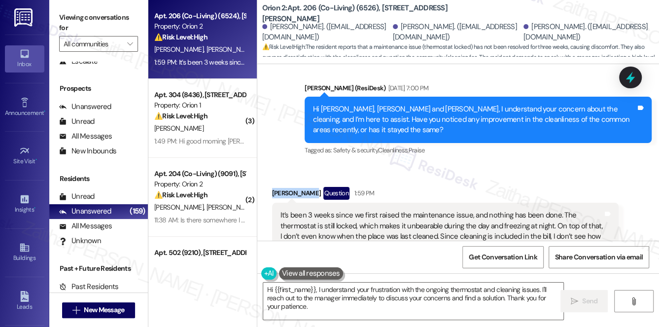
drag, startPoint x: 268, startPoint y: 132, endPoint x: 311, endPoint y: 129, distance: 43.0
click at [311, 179] on div "Received via SMS Aniket Kumar Question 1:59 PM It’s been 3 weeks since we first…" at bounding box center [446, 240] width 362 height 123
copy div "[PERSON_NAME]"
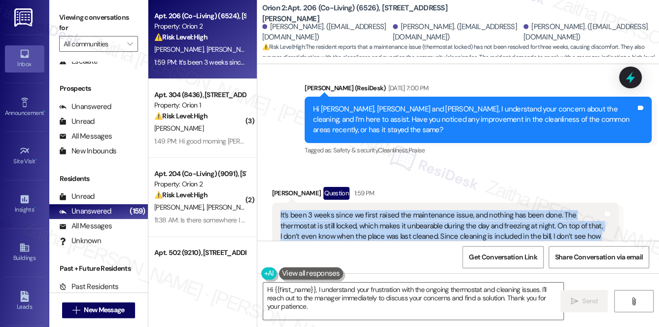
drag, startPoint x: 275, startPoint y: 153, endPoint x: 545, endPoint y: 203, distance: 274.7
click at [545, 203] on div "It’s been 3 weeks since we first raised the maintenance issue, and nothing has …" at bounding box center [445, 242] width 347 height 78
copy div "It’s been 3 weeks since we first raised the maintenance issue, and nothing has …"
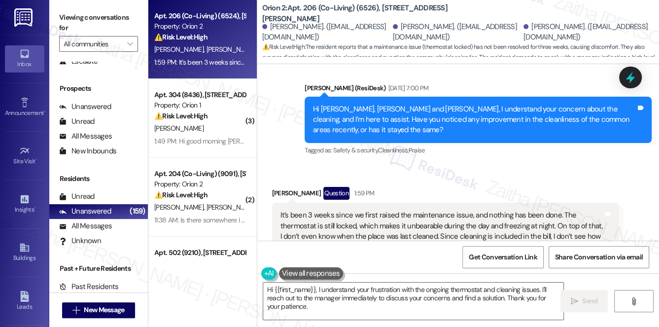
click at [441, 165] on div "Received via SMS Aniket Kumar Question 1:59 PM It’s been 3 weeks since we first…" at bounding box center [458, 234] width 402 height 138
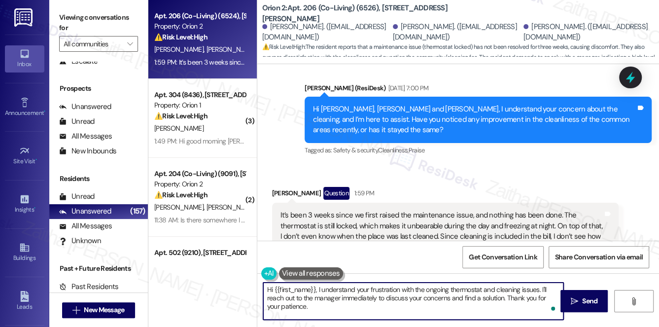
drag, startPoint x: 265, startPoint y: 289, endPoint x: 290, endPoint y: 316, distance: 36.6
click at [289, 317] on textarea "Hi {{first_name}}, I understand your frustration with the ongoing thermostat an…" at bounding box center [413, 300] width 301 height 37
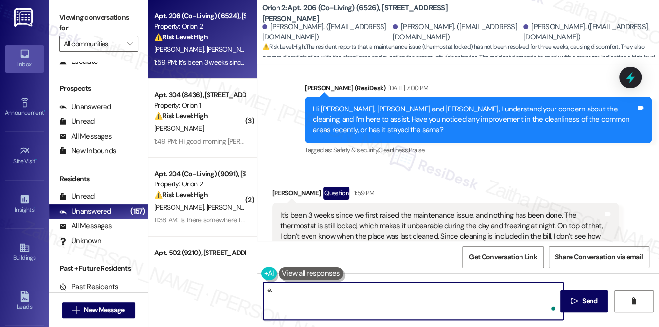
paste textarea "Hi {{first_name}}, I’m really sorry to hear you’ve been dealing with this for s…"
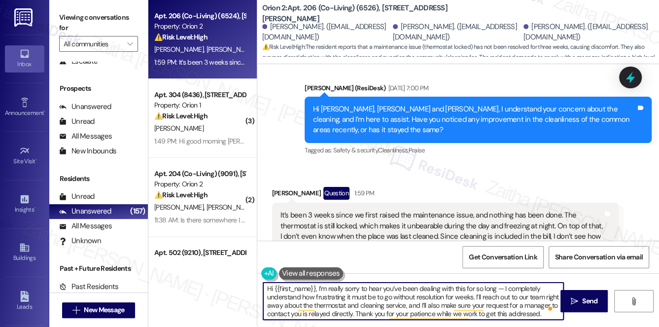
scroll to position [0, 0]
click at [502, 288] on textarea "Hi {{first_name}}, I’m really sorry to hear you’ve been dealing with this for s…" at bounding box center [413, 300] width 301 height 37
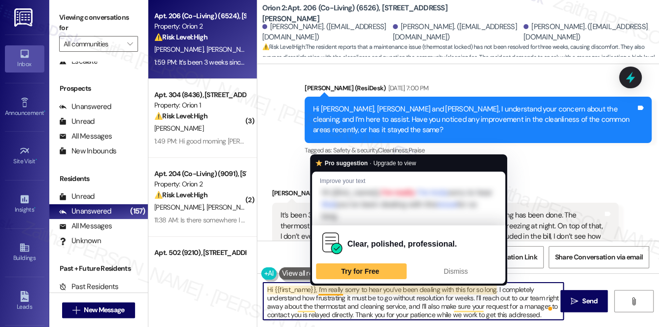
click at [331, 290] on textarea "Hi {{first_name}}, I’m really sorry to hear you’ve been dealing with this for s…" at bounding box center [413, 300] width 301 height 37
click at [332, 290] on textarea "Hi {{first_name}}, I’m really sorry to hear you’ve been dealing with this for s…" at bounding box center [413, 300] width 301 height 37
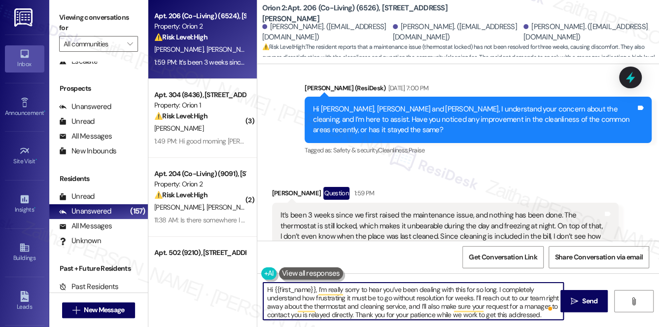
click at [287, 307] on textarea "Hi {{first_name}}, I’m really sorry to hear you’ve been dealing with this for s…" at bounding box center [413, 300] width 301 height 37
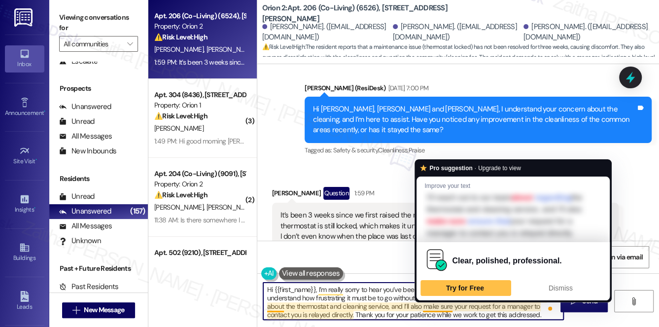
click at [440, 304] on textarea "Hi {{first_name}}, I’m really sorry to hear you’ve been dealing with this for s…" at bounding box center [413, 300] width 301 height 37
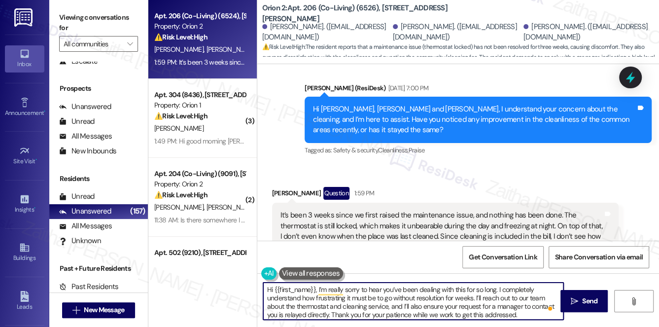
scroll to position [2, 0]
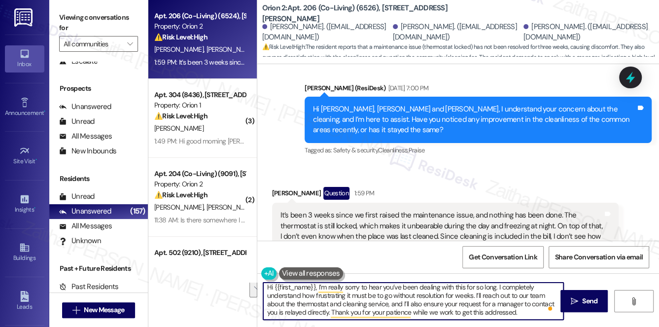
drag, startPoint x: 390, startPoint y: 304, endPoint x: 521, endPoint y: 312, distance: 130.9
click at [521, 312] on textarea "Hi {{first_name}}, I’m really sorry to hear you’ve been dealing with this for s…" at bounding box center [413, 300] width 301 height 37
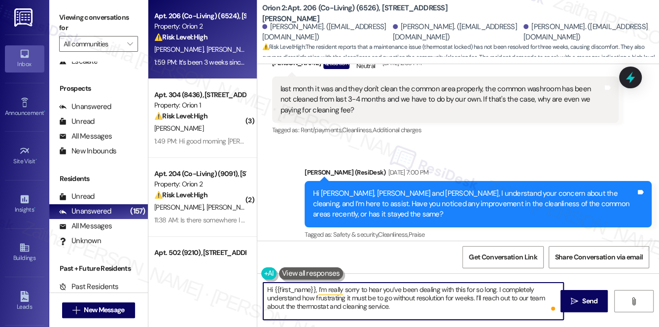
scroll to position [4745, 0]
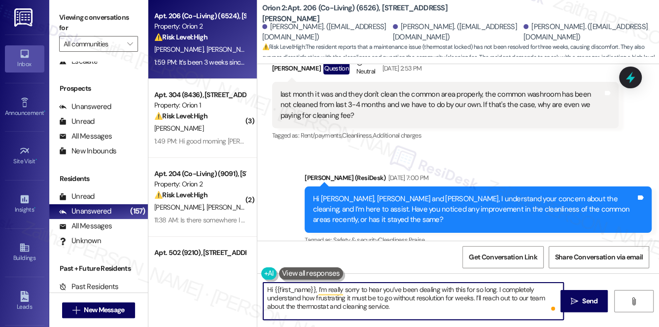
paste textarea "our maintenance team will reach out to you directly through the work order syst…"
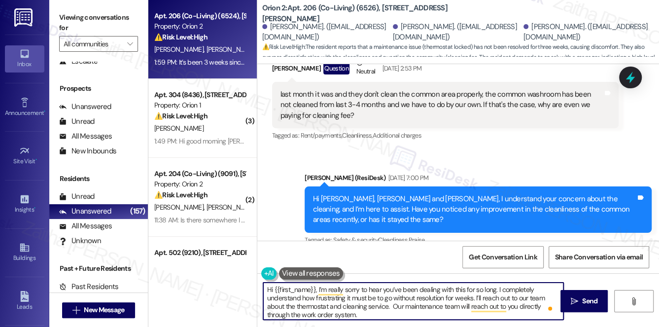
scroll to position [2, 0]
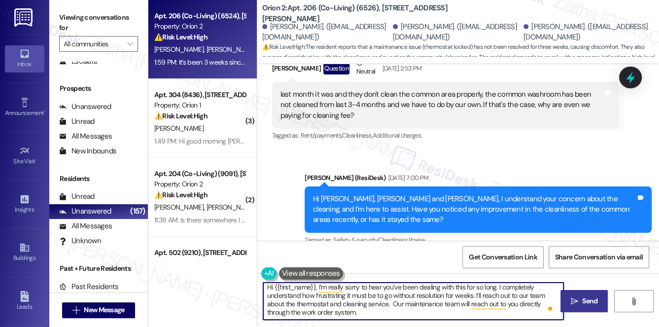
type textarea "Hi {{first_name}}, I’m really sorry to hear you’ve been dealing with this for s…"
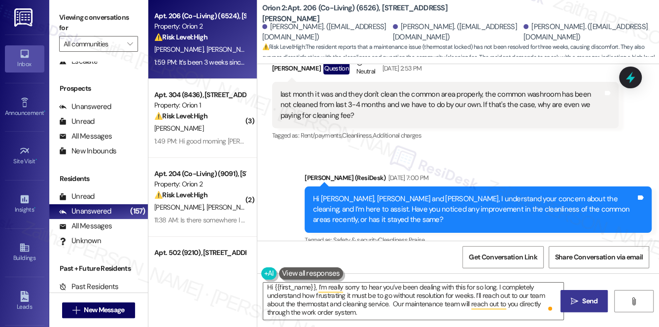
click at [590, 297] on span "Send" at bounding box center [589, 301] width 15 height 10
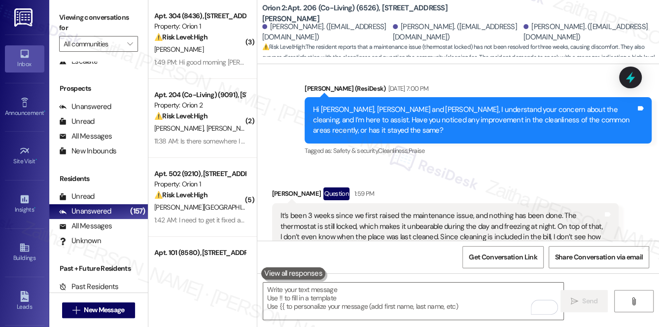
scroll to position [4935, 0]
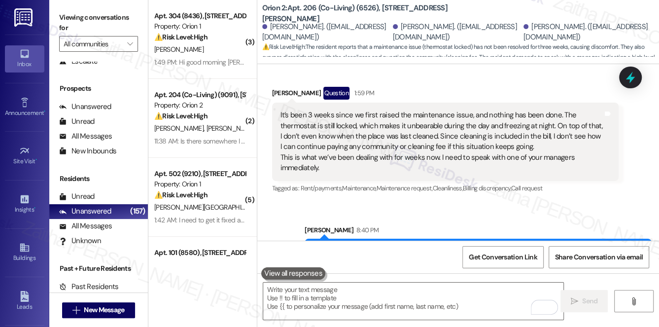
drag, startPoint x: 637, startPoint y: 74, endPoint x: 623, endPoint y: 86, distance: 18.6
click at [637, 74] on icon at bounding box center [630, 77] width 13 height 13
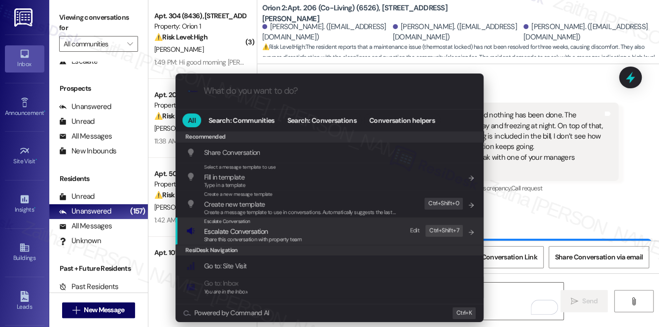
click at [239, 229] on span "Escalate Conversation" at bounding box center [236, 231] width 64 height 9
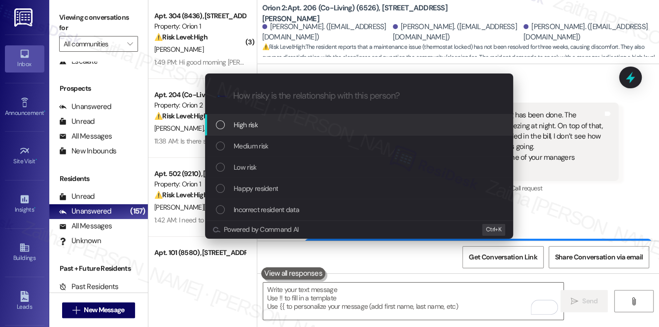
click at [268, 132] on div "High risk" at bounding box center [359, 124] width 308 height 21
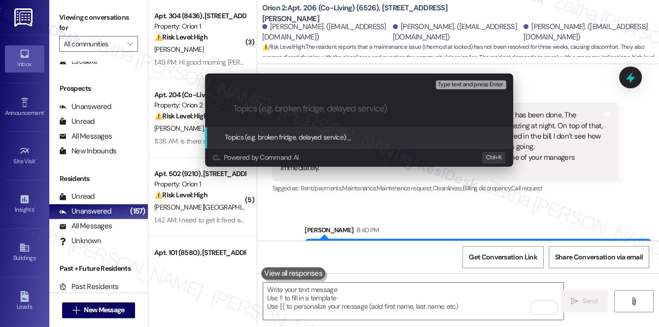
drag, startPoint x: 577, startPoint y: 139, endPoint x: 582, endPoint y: 136, distance: 6.4
click at [578, 138] on div "Escalate Conversation High risk Topics (e.g. broken fridge, delayed service) An…" at bounding box center [329, 163] width 659 height 327
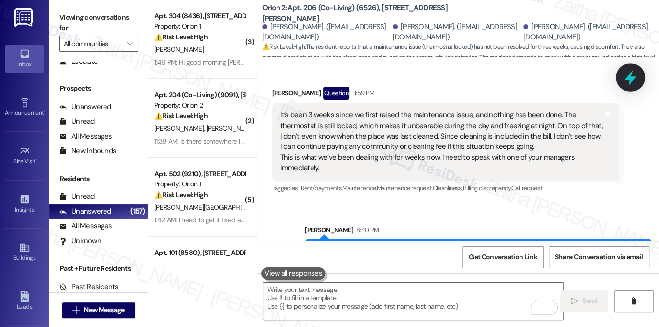
click at [621, 79] on div at bounding box center [631, 77] width 30 height 28
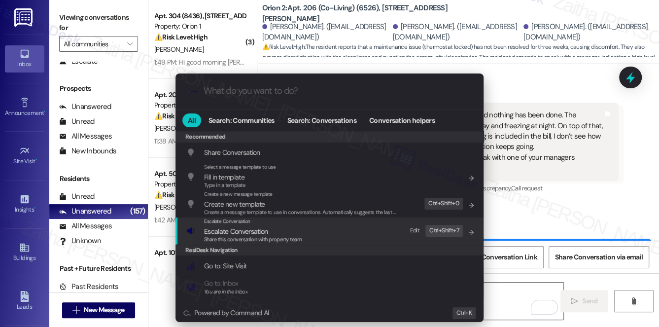
click at [223, 225] on div "Escalate Conversation Escalate Conversation Share this conversation with proper…" at bounding box center [253, 230] width 98 height 27
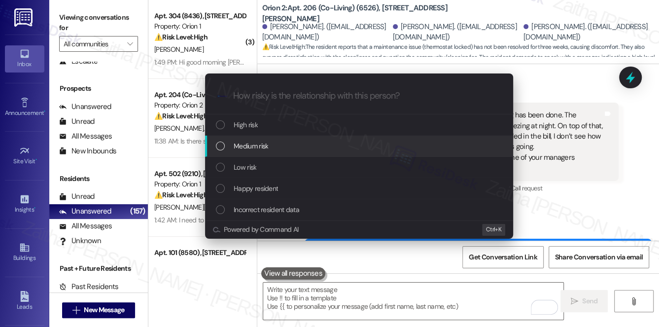
click at [264, 146] on span "Medium risk" at bounding box center [251, 145] width 35 height 11
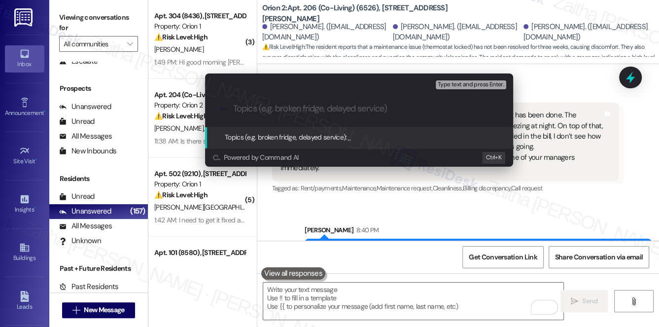
paste input "Follow-Up on Maintenance and Cleaning Concerns"
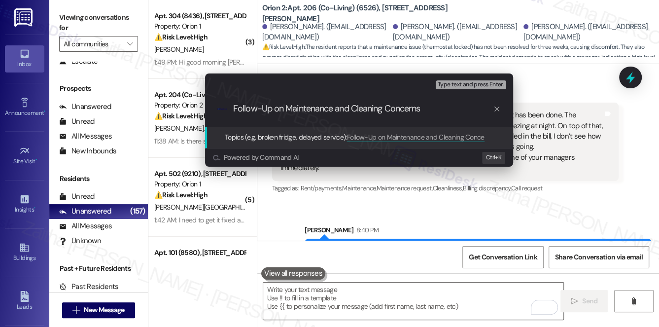
click at [309, 110] on input "Follow-Up on Maintenance and Cleaning Concerns" at bounding box center [363, 109] width 260 height 10
click at [343, 109] on input "Follow-Up on The Thermostat and Cleaning Concerns" at bounding box center [363, 109] width 260 height 10
paste input "25854-1"
click at [473, 106] on input "Follow-Up on The Thermostat( 25854-1) and Cleaning Concerns" at bounding box center [363, 109] width 260 height 10
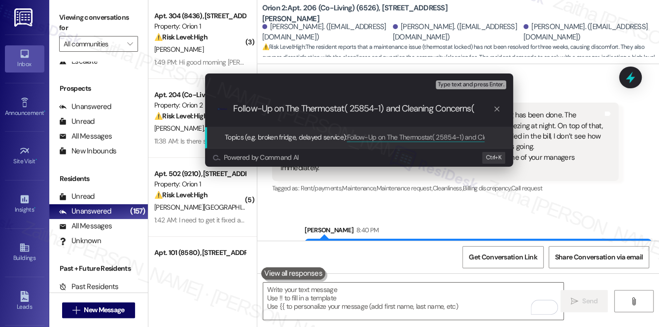
paste input "26264-1"
click at [332, 105] on input "Follow-Up on The Thermostat( 25854-1) and Cleaning Concerns( 26264-1)" at bounding box center [363, 109] width 260 height 10
type input "Follow-Up on The Thermostat(25854-1) and Cleaning Concerns( 26264-1)"
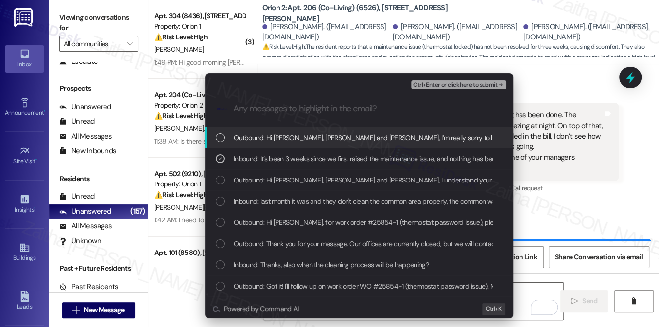
click at [444, 83] on span "Ctrl+Enter or click here to submit" at bounding box center [455, 85] width 84 height 7
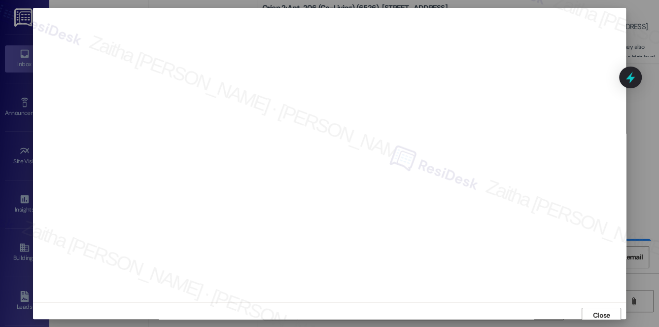
scroll to position [4, 0]
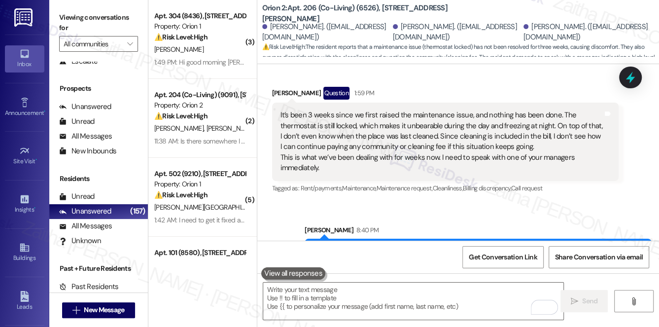
scroll to position [4834, 0]
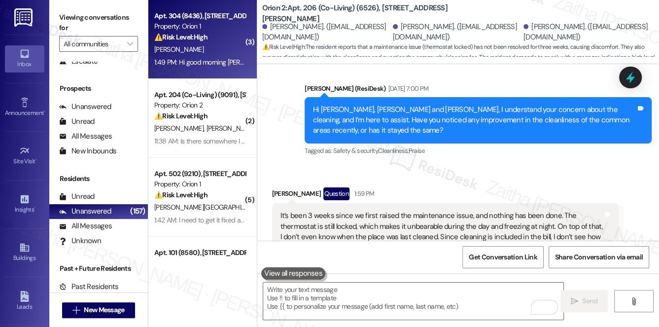
click at [236, 47] on div "[PERSON_NAME]" at bounding box center [199, 49] width 93 height 12
type textarea "Fetching suggested responses. Please feel free to read through the conversation…"
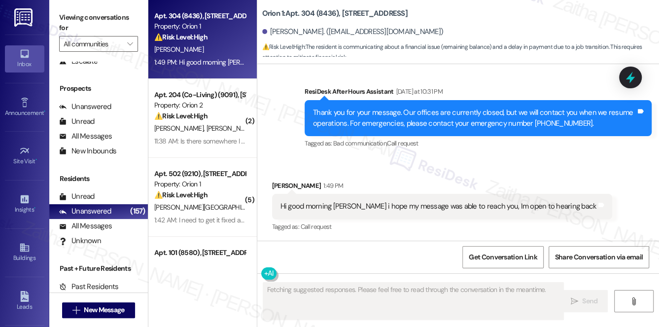
scroll to position [398, 0]
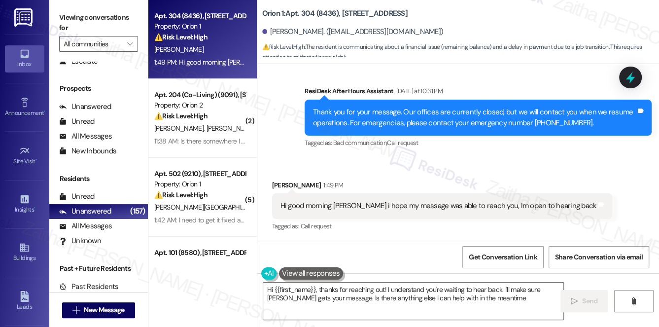
type textarea "Hi {{first_name}}, thanks for reaching out! I understand you're waiting to hear…"
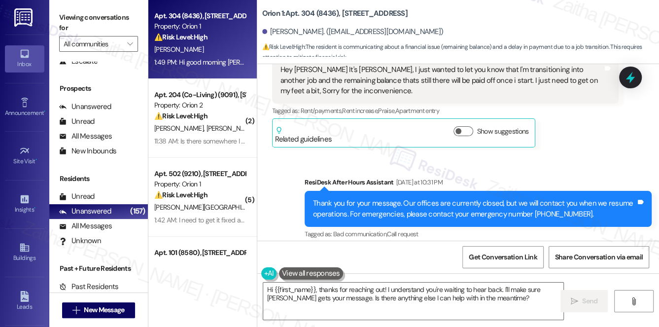
scroll to position [263, 0]
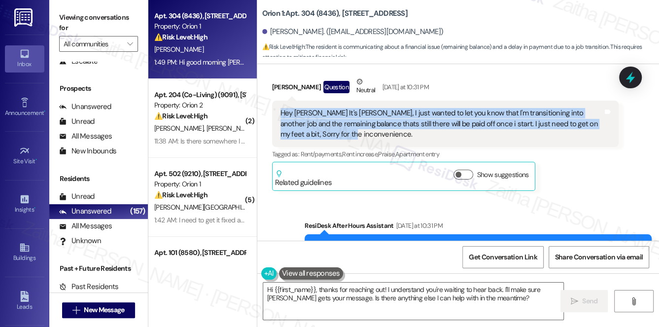
drag, startPoint x: 273, startPoint y: 114, endPoint x: 377, endPoint y: 142, distance: 107.6
click at [377, 142] on div "Hey [PERSON_NAME] It's [PERSON_NAME], I just wanted to let you know that I'm tr…" at bounding box center [445, 124] width 347 height 46
copy div "Hey [PERSON_NAME] It's [PERSON_NAME], I just wanted to let you know that I'm tr…"
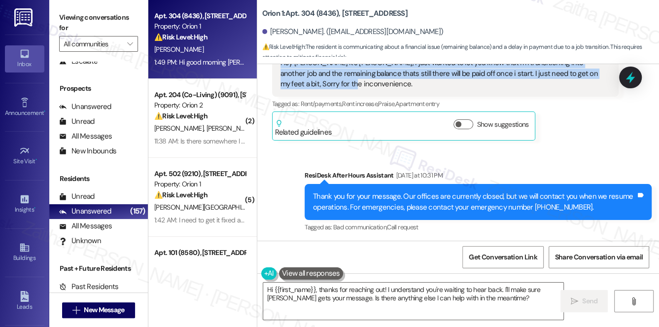
scroll to position [398, 0]
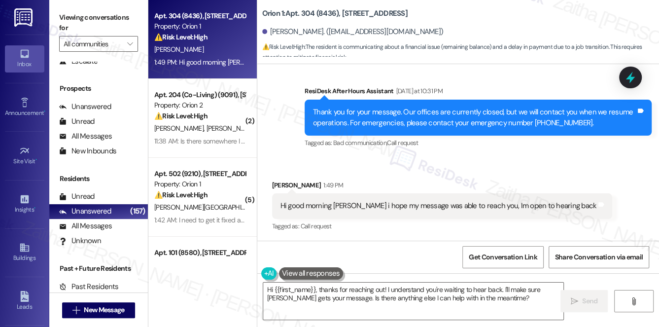
click at [371, 173] on div "Received via SMS [PERSON_NAME] 1:49 PM Hi good morning [PERSON_NAME] i hope my …" at bounding box center [442, 207] width 355 height 69
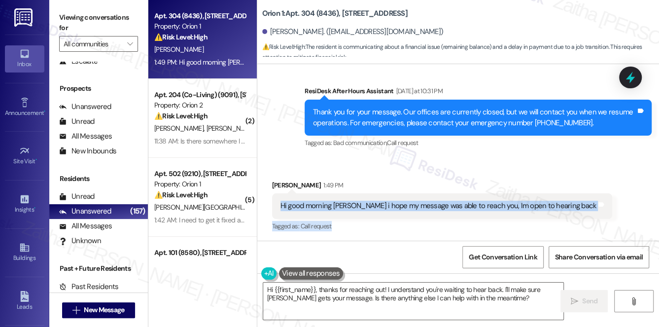
drag, startPoint x: 273, startPoint y: 205, endPoint x: 608, endPoint y: 219, distance: 335.5
click at [608, 219] on div "Received via SMS [PERSON_NAME] 1:49 PM Hi good morning [PERSON_NAME] i hope my …" at bounding box center [458, 199] width 402 height 83
copy div "Hi good morning [PERSON_NAME] i hope my message was able to reach you, Im open …"
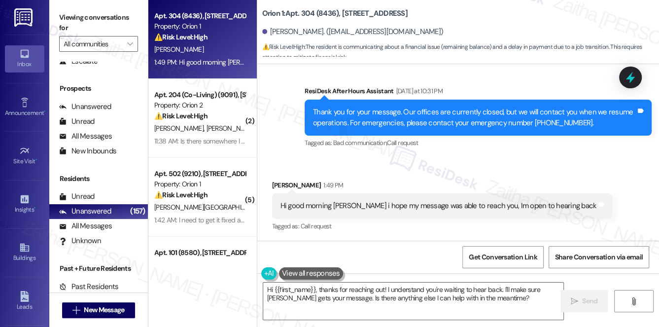
click at [424, 181] on div "[PERSON_NAME] 1:49 PM" at bounding box center [442, 187] width 341 height 14
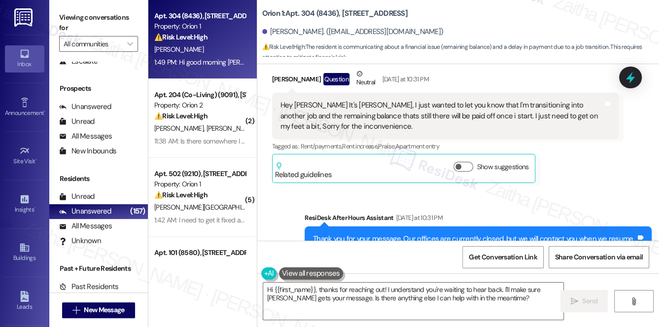
scroll to position [264, 0]
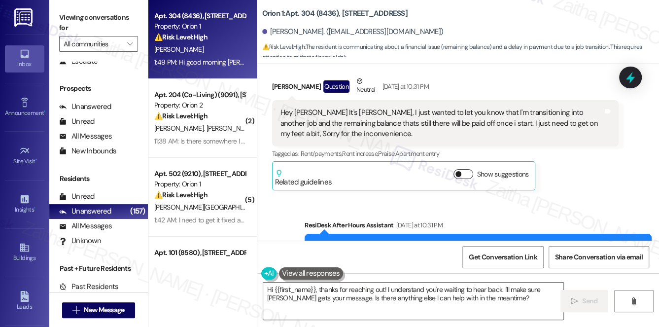
click at [470, 174] on button "Show suggestions" at bounding box center [463, 174] width 20 height 10
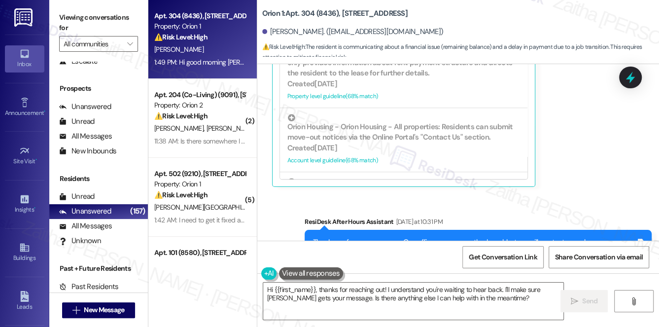
scroll to position [448, 0]
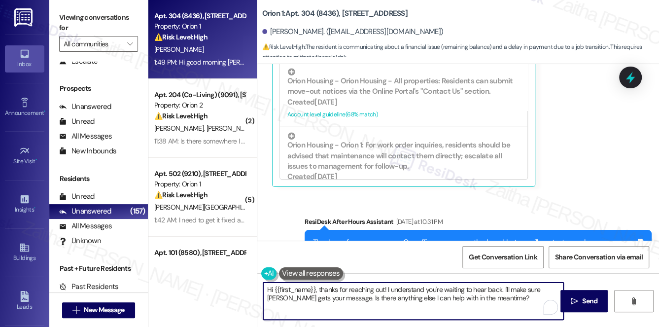
drag, startPoint x: 268, startPoint y: 289, endPoint x: 486, endPoint y: 296, distance: 218.0
click at [486, 296] on textarea "Hi {{first_name}}, thanks for reaching out! I understand you're waiting to hear…" at bounding box center [413, 300] width 301 height 37
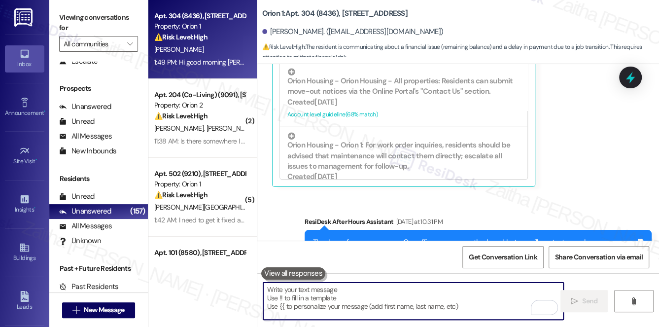
paste textarea "Hi [PERSON_NAME], thank you for updating us and letting us know about your situ…"
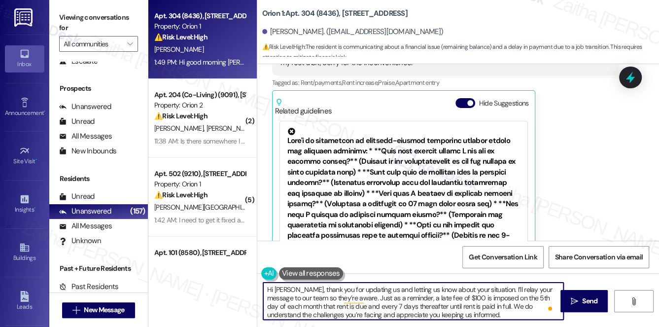
scroll to position [264, 0]
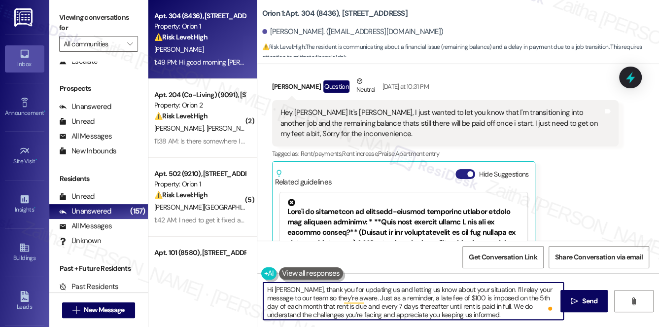
type textarea "Hi [PERSON_NAME], thank you for updating us and letting us know about your situ…"
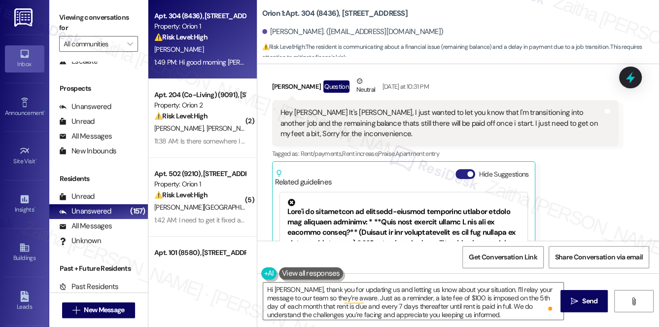
click at [459, 173] on button "Hide Suggestions" at bounding box center [465, 174] width 20 height 10
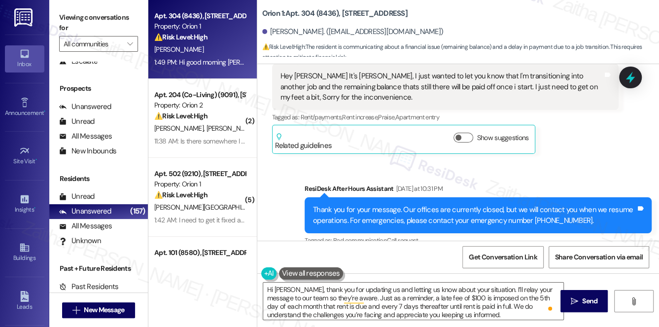
scroll to position [263, 0]
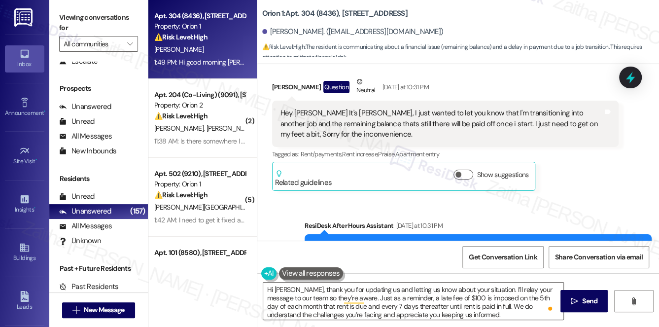
click at [319, 267] on button at bounding box center [311, 273] width 64 height 12
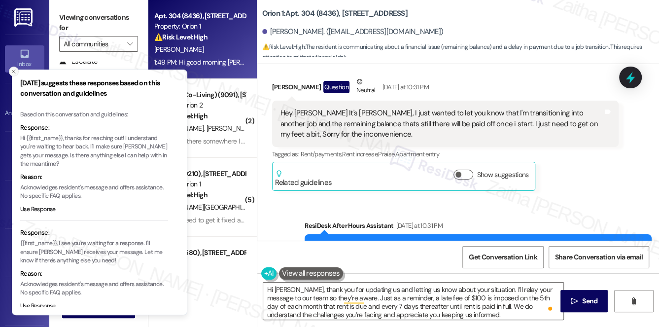
click at [16, 73] on icon "Close toast" at bounding box center [14, 72] width 6 height 6
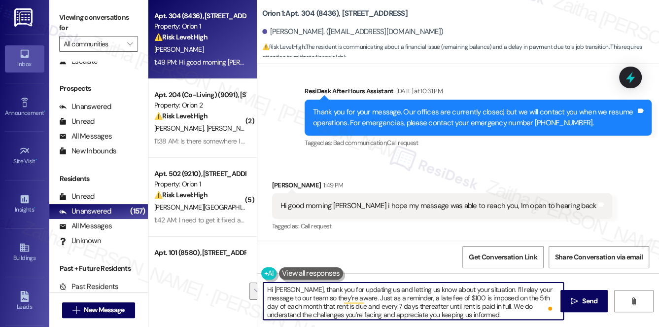
scroll to position [2, 0]
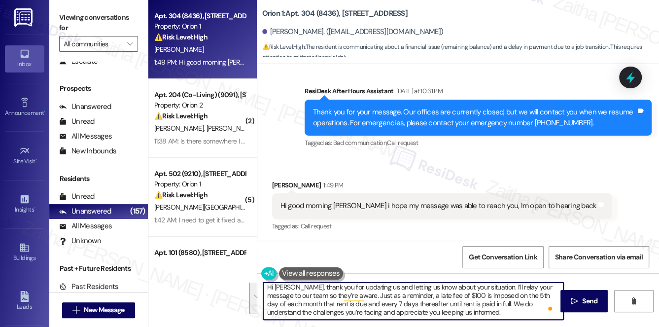
drag, startPoint x: 266, startPoint y: 287, endPoint x: 488, endPoint y: 312, distance: 222.7
click at [485, 315] on textarea "Hi [PERSON_NAME], thank you for updating us and letting us know about your situ…" at bounding box center [413, 300] width 301 height 37
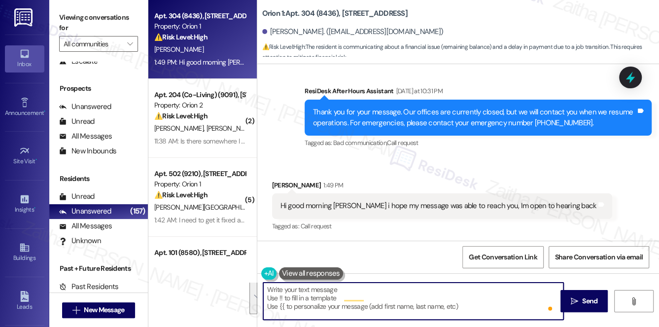
scroll to position [0, 0]
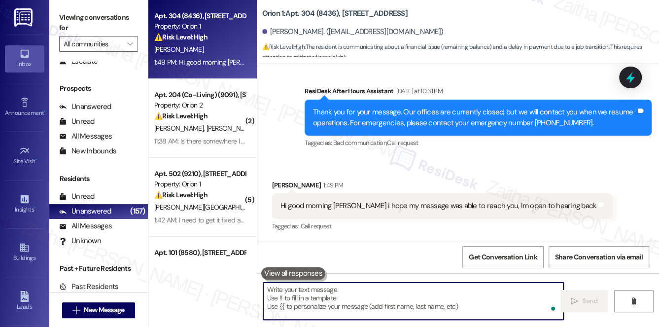
paste textarea "Hi [PERSON_NAME], thank you for updating us and sharing your situation. I’ll re…"
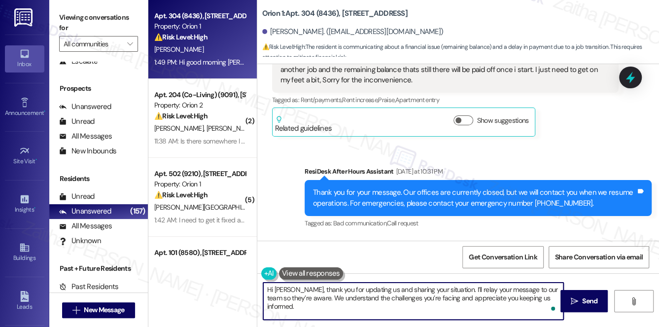
type textarea "Hi [PERSON_NAME], thank you for updating us and sharing your situation. I’ll re…"
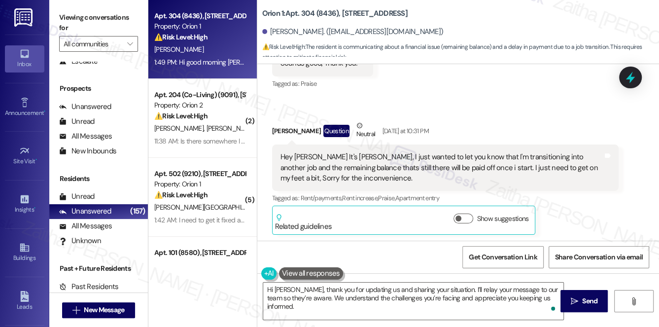
scroll to position [218, 0]
drag, startPoint x: 423, startPoint y: 178, endPoint x: 403, endPoint y: 92, distance: 88.7
click at [403, 92] on div "Received via SMS [PERSON_NAME] [DATE] 6:24 PM Sounds good, Thank you! Tags and …" at bounding box center [458, 129] width 402 height 227
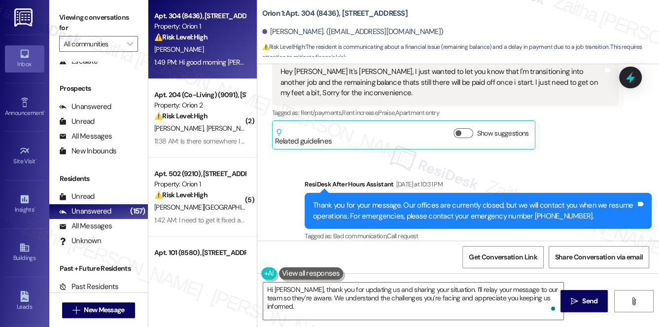
scroll to position [308, 0]
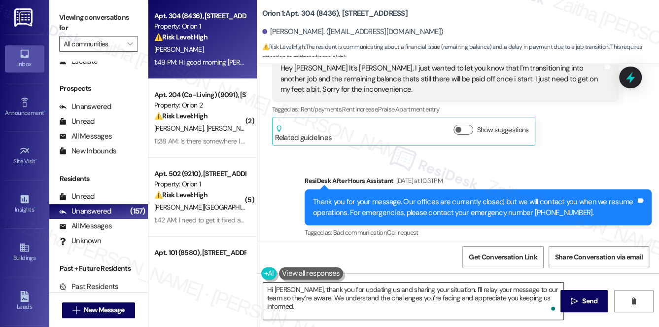
click at [543, 295] on textarea "Hi [PERSON_NAME], thank you for updating us and sharing your situation. I’ll re…" at bounding box center [413, 300] width 301 height 37
drag, startPoint x: 593, startPoint y: 295, endPoint x: 588, endPoint y: 280, distance: 15.9
click at [593, 295] on button " Send" at bounding box center [584, 301] width 48 height 22
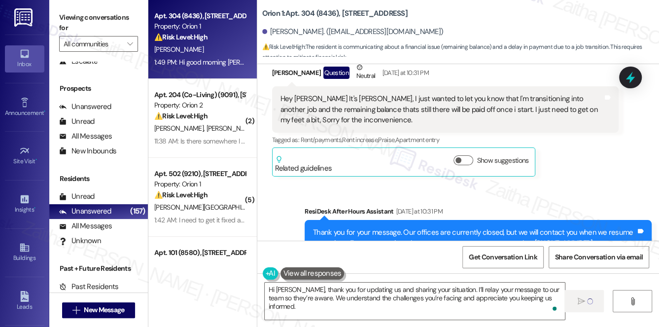
scroll to position [263, 0]
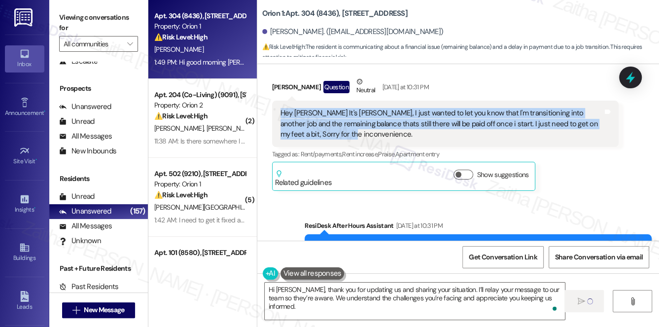
drag, startPoint x: 278, startPoint y: 112, endPoint x: 373, endPoint y: 141, distance: 100.0
click at [373, 141] on div "Hey [PERSON_NAME] It's [PERSON_NAME], I just wanted to let you know that I'm tr…" at bounding box center [445, 124] width 347 height 46
copy div "Hey [PERSON_NAME] It's [PERSON_NAME], I just wanted to let you know that I'm tr…"
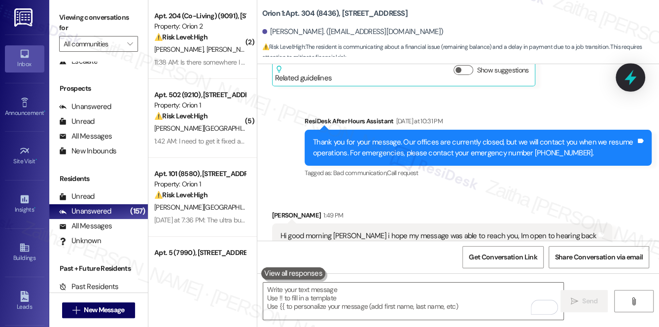
scroll to position [352, 0]
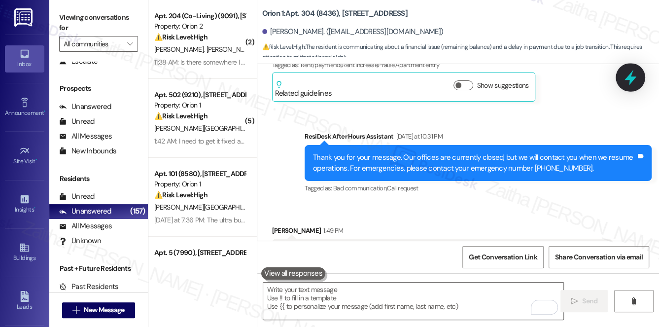
click at [628, 74] on icon at bounding box center [630, 77] width 17 height 17
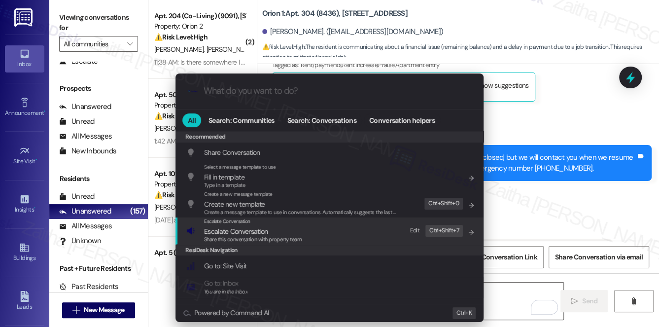
click at [230, 232] on span "Escalate Conversation" at bounding box center [236, 231] width 64 height 9
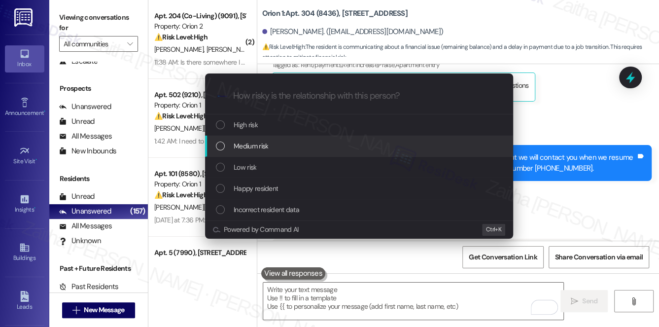
click at [265, 145] on span "Medium risk" at bounding box center [251, 145] width 35 height 11
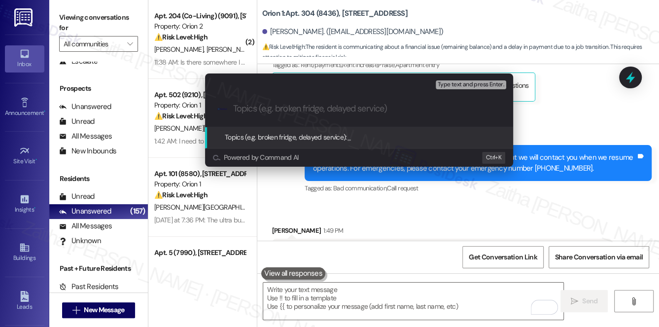
paste input "Update Regarding Balance — Transitioning to New Job"
type input "Update Regarding Balance — Transitioning to New Job"
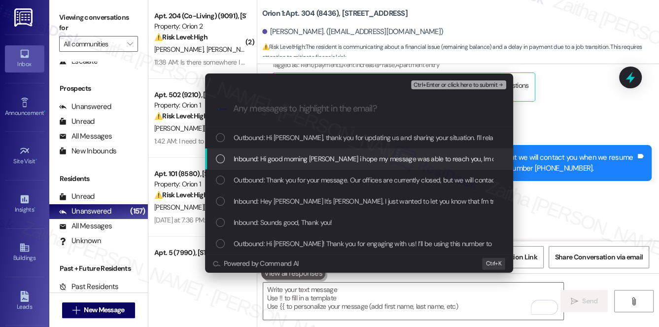
click at [331, 161] on span "Inbound: Hi good morning [PERSON_NAME] i hope my message was able to reach you,…" at bounding box center [393, 158] width 319 height 11
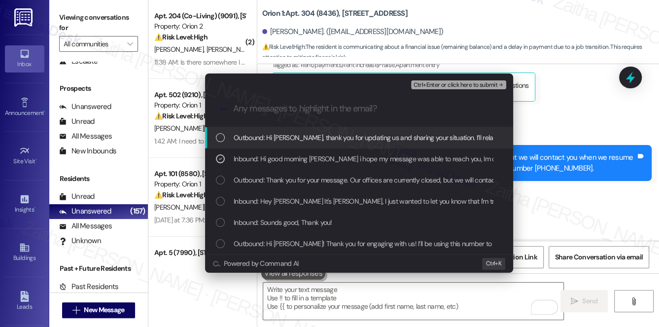
click at [458, 89] on button "Ctrl+Enter or click here to submit" at bounding box center [458, 84] width 95 height 9
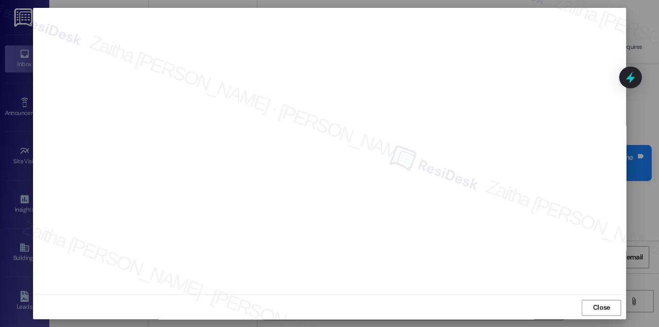
scroll to position [9, 0]
click at [588, 313] on button "Close" at bounding box center [601, 307] width 39 height 16
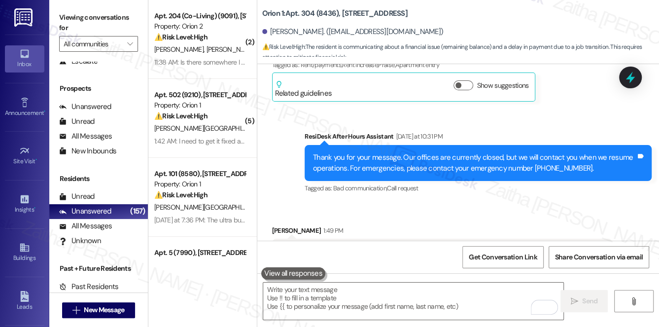
drag, startPoint x: 630, startPoint y: 71, endPoint x: 624, endPoint y: 77, distance: 8.0
click at [629, 71] on icon at bounding box center [630, 77] width 13 height 13
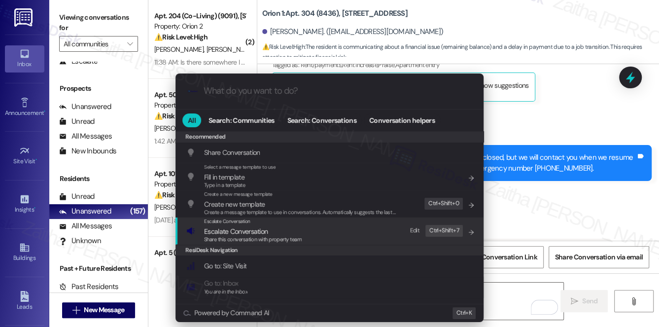
click at [217, 228] on span "Escalate Conversation" at bounding box center [236, 231] width 64 height 9
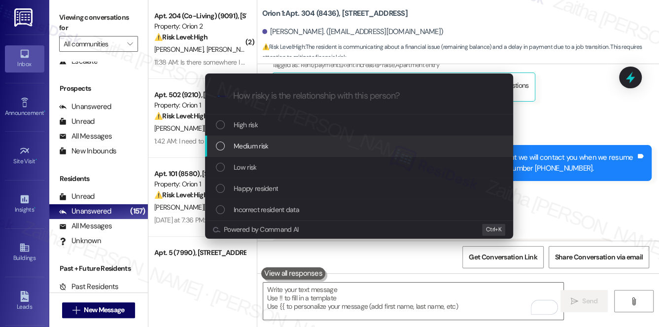
click at [252, 145] on span "Medium risk" at bounding box center [251, 145] width 35 height 11
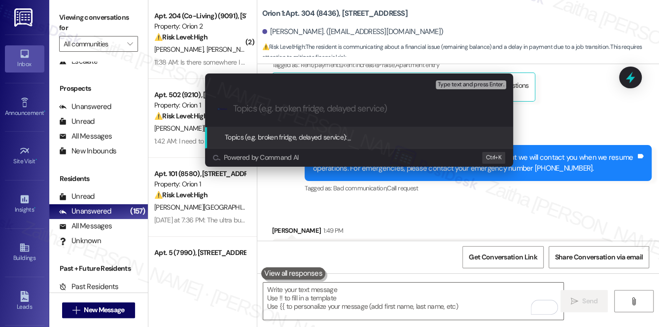
paste input "Update Regarding Balance — Transitioning to New Job"
type input "Update Regarding Balance — Transitioning to New Job"
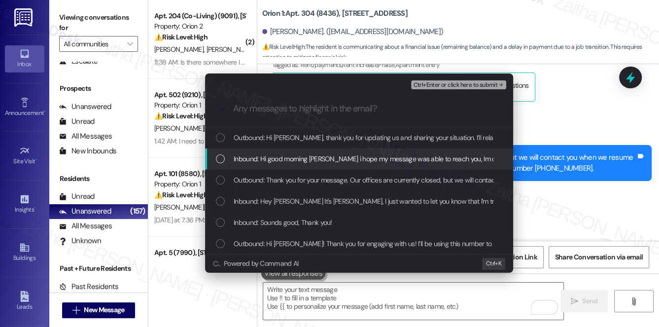
click at [254, 149] on div "Inbound: Hi good morning [PERSON_NAME] i hope my message was able to reach you,…" at bounding box center [359, 158] width 308 height 21
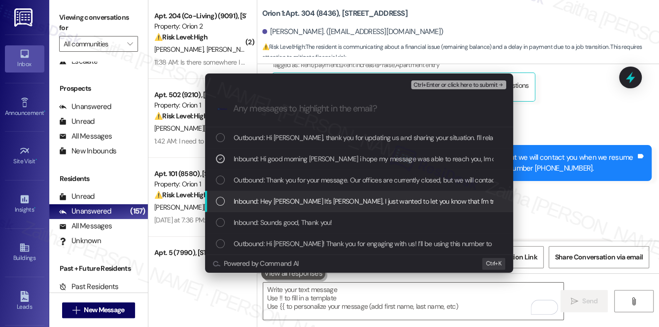
click at [268, 195] on div "Inbound: Hey [PERSON_NAME] It's [PERSON_NAME], I just wanted to let you know th…" at bounding box center [359, 201] width 308 height 21
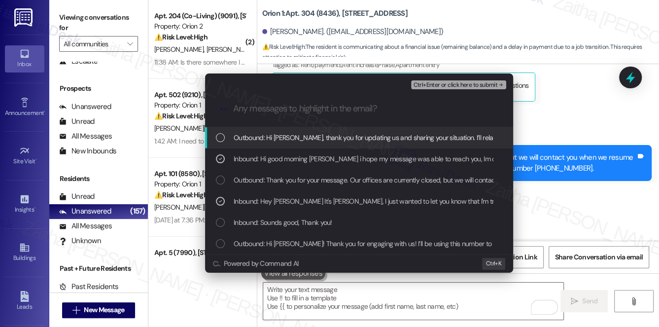
click at [474, 87] on span "Ctrl+Enter or click here to submit" at bounding box center [455, 85] width 84 height 7
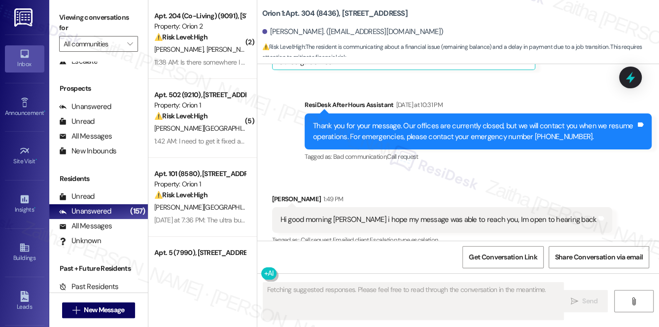
scroll to position [397, 0]
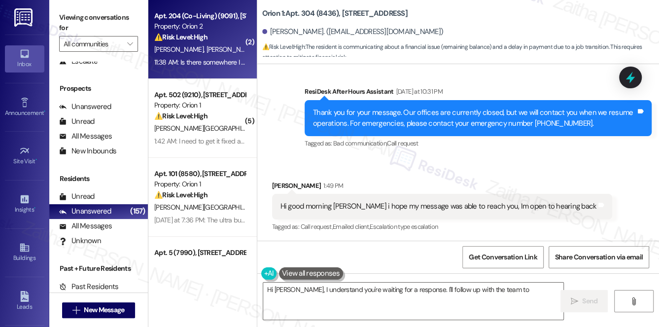
type textarea "Hi [PERSON_NAME], I understand you're waiting for a response. I'll follow up wi…"
click at [211, 39] on div "⚠️ Risk Level: High The resident is expressing frustration and urgency about no…" at bounding box center [199, 37] width 91 height 10
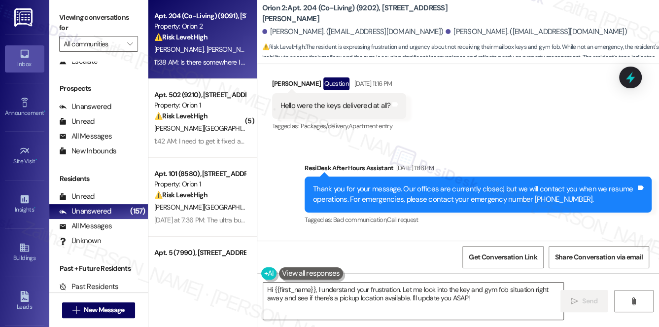
scroll to position [1139, 0]
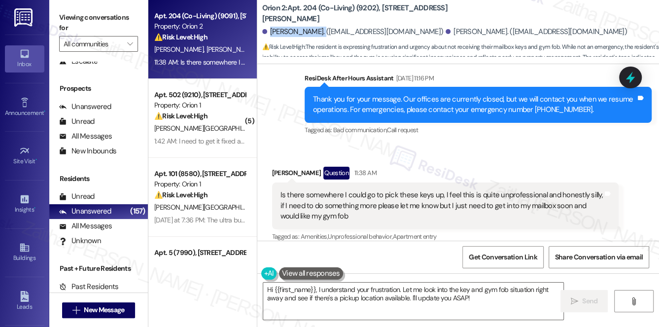
drag, startPoint x: 269, startPoint y: 32, endPoint x: 320, endPoint y: 28, distance: 51.9
click at [320, 28] on div "[PERSON_NAME]. ([EMAIL_ADDRESS][DOMAIN_NAME])" at bounding box center [352, 32] width 181 height 10
copy div "[PERSON_NAME]"
click at [418, 129] on div "Sent via SMS ResiDesk After Hours Assistant [DATE] 11:16 PM Thank you for your …" at bounding box center [478, 105] width 362 height 79
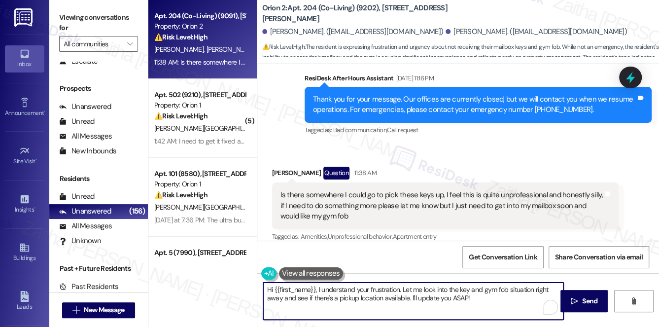
drag, startPoint x: 535, startPoint y: 289, endPoint x: 283, endPoint y: 296, distance: 251.5
click at [283, 296] on textarea "Hi {{first_name}}, I understand your frustration. Let me look into the key and …" at bounding box center [413, 300] width 301 height 37
click at [413, 297] on textarea "Hi {{first_name}}, I understand your frustration. Let me look into the key and …" at bounding box center [413, 300] width 301 height 37
click at [272, 167] on div "[PERSON_NAME] Question 11:38 AM" at bounding box center [445, 175] width 347 height 16
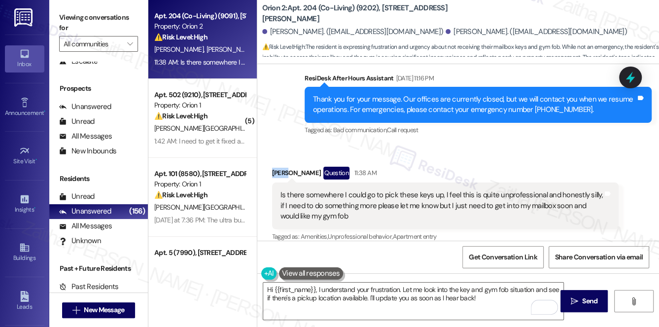
click at [272, 167] on div "[PERSON_NAME] Question 11:38 AM" at bounding box center [445, 175] width 347 height 16
copy div "[PERSON_NAME]"
click at [302, 287] on textarea "Hi {{first_name}}, I understand your frustration. Let me look into the key and …" at bounding box center [413, 300] width 301 height 37
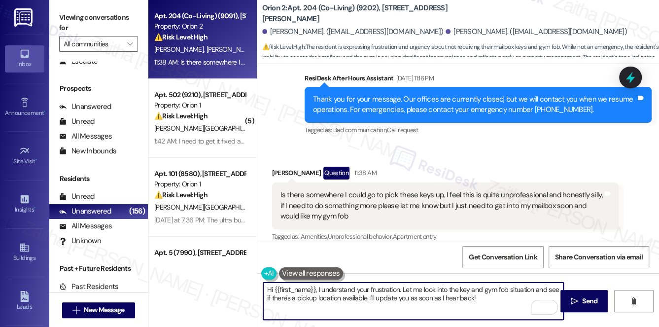
click at [302, 287] on textarea "Hi {{first_name}}, I understand your frustration. Let me look into the key and …" at bounding box center [413, 300] width 301 height 37
paste textarea "[PERSON_NAME]"
type textarea "Hi [PERSON_NAME], I understand your frustration. Let me look into the key and g…"
click at [580, 296] on span "Send" at bounding box center [589, 301] width 19 height 10
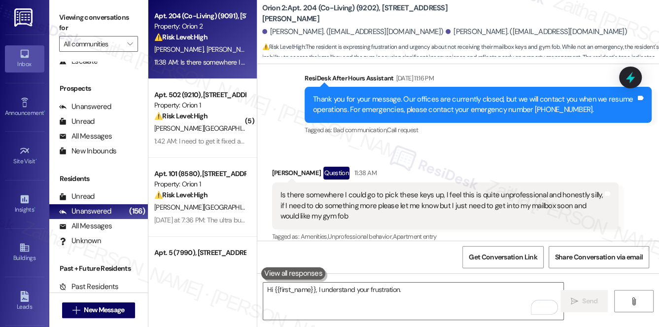
scroll to position [1138, 0]
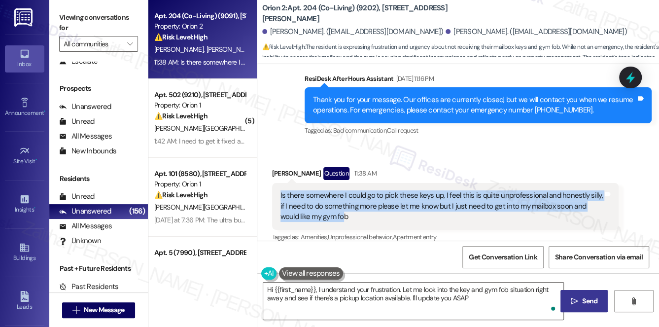
type textarea "Hi {{first_name}}, I understand your frustration. Let me look into the key and …"
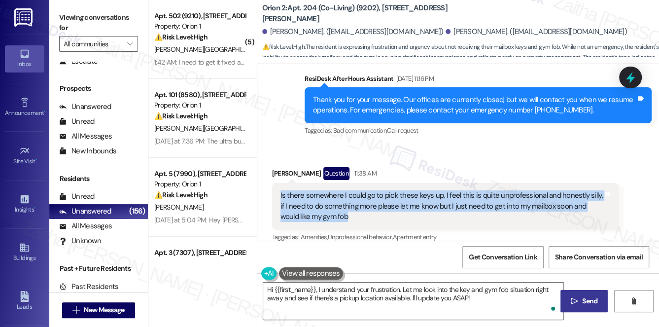
drag, startPoint x: 272, startPoint y: 182, endPoint x: 333, endPoint y: 205, distance: 65.0
click at [333, 205] on div "Is there somewhere I could go to pick these keys up, I feel this is quite unpro…" at bounding box center [445, 206] width 347 height 46
copy div "Is there somewhere I could go to pick these keys up, I feel this is quite unpro…"
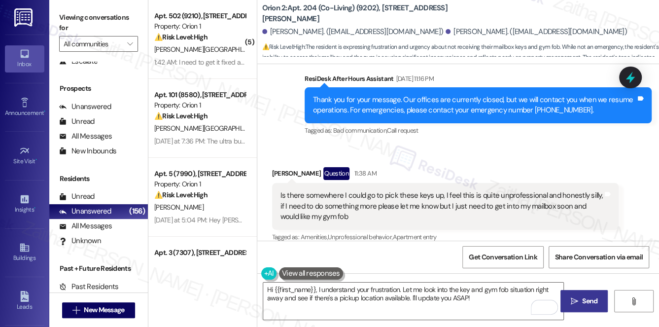
click at [417, 167] on div "[PERSON_NAME] Question 11:38 AM" at bounding box center [445, 175] width 347 height 16
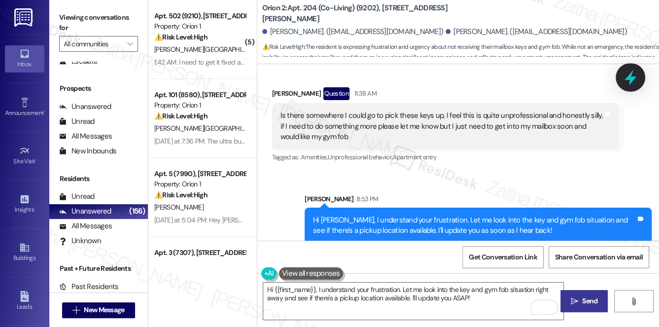
click at [628, 81] on icon at bounding box center [630, 77] width 17 height 17
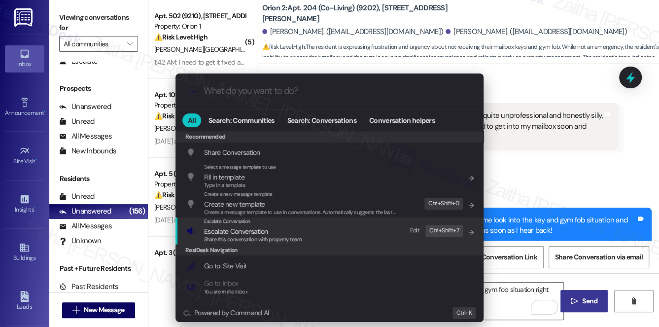
click at [268, 233] on span "Escalate Conversation" at bounding box center [253, 231] width 98 height 11
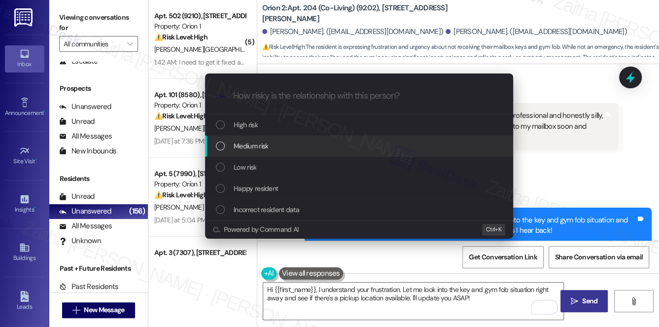
click at [271, 147] on div "Medium risk" at bounding box center [360, 145] width 288 height 11
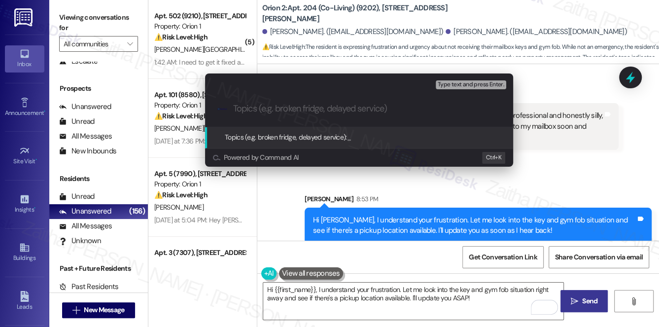
paste input "Following Up on Mailbox Key and Gym Fob Access"
type input "Following Up on Mailbox Key and Gym Fob Access"
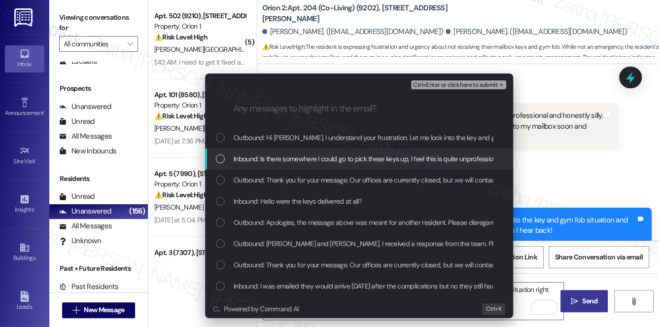
click at [329, 157] on span "Inbound: Is there somewhere I could go to pick these keys up, I feel this is qu…" at bounding box center [567, 158] width 666 height 11
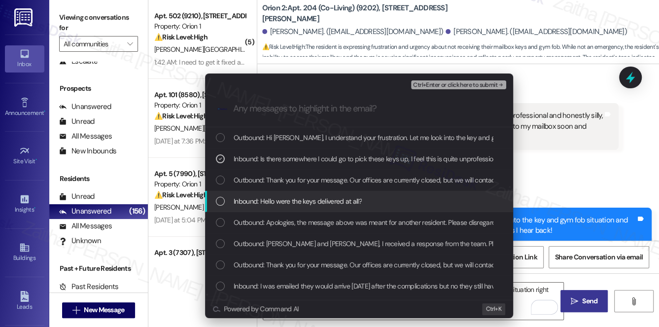
click at [352, 196] on span "Inbound: Hello were the keys delivered at all?" at bounding box center [298, 201] width 128 height 11
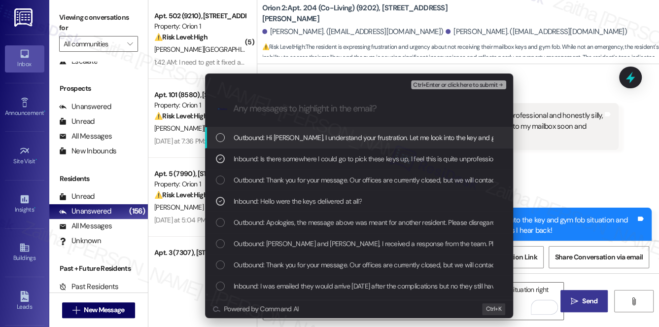
click at [448, 84] on span "Ctrl+Enter or click here to submit" at bounding box center [455, 85] width 84 height 7
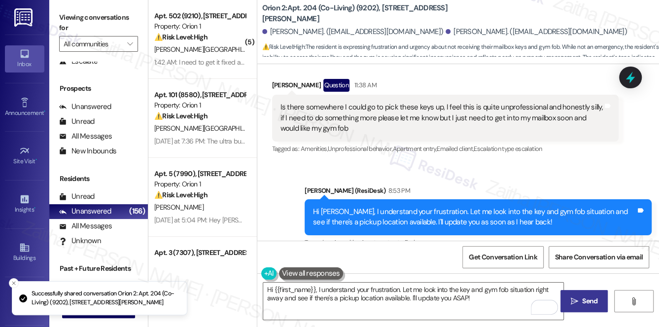
scroll to position [1232, 0]
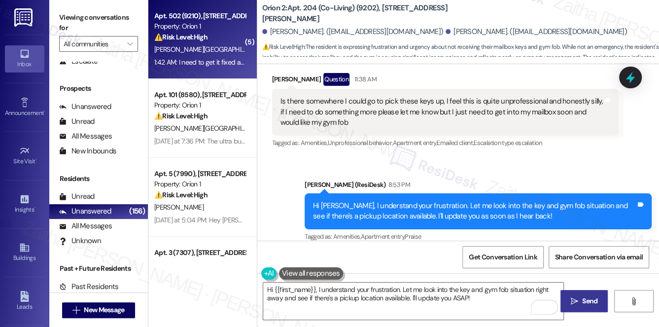
click at [215, 58] on div "1:42 AM: I need to get it fixed asap 1:42 AM: I need to get it fixed asap" at bounding box center [202, 62] width 97 height 9
type textarea "Fetching suggested responses. Please feel free to read through the conversation…"
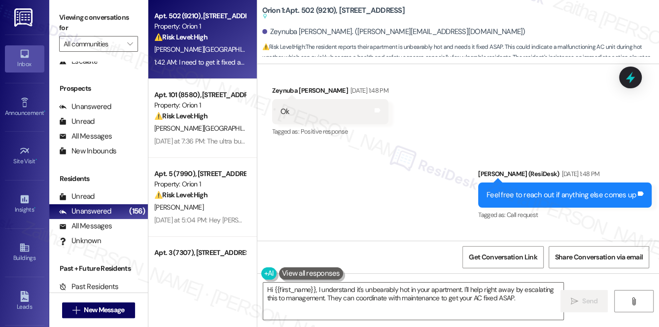
scroll to position [2144, 0]
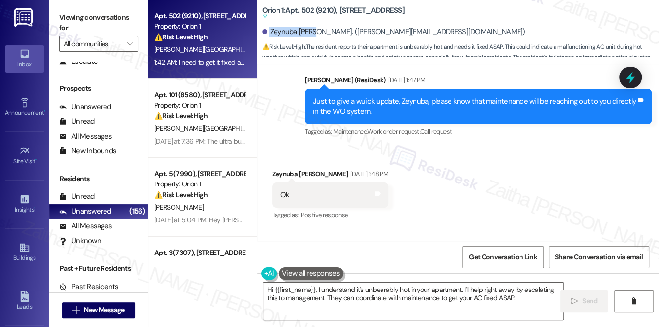
drag, startPoint x: 268, startPoint y: 30, endPoint x: 318, endPoint y: 25, distance: 50.1
click at [318, 25] on div "Zeynuba [PERSON_NAME]. ([PERSON_NAME][EMAIL_ADDRESS][DOMAIN_NAME])" at bounding box center [460, 32] width 397 height 20
copy div "Zeynuba [PERSON_NAME]"
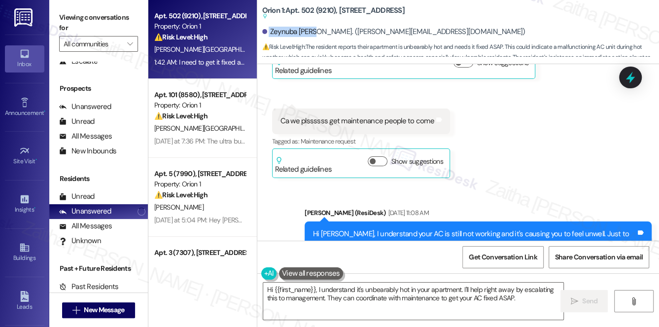
scroll to position [844, 0]
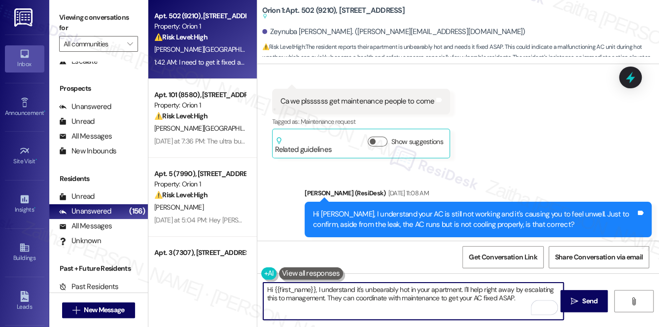
drag, startPoint x: 469, startPoint y: 288, endPoint x: 521, endPoint y: 300, distance: 52.6
click at [521, 300] on textarea "Hi {{first_name}}, I understand it's unbearably hot in your apartment. I'll hel…" at bounding box center [413, 300] width 301 height 37
type textarea "Hi {{first_name}}, I understand it's unbearably hot in your apartment. I'll fol…"
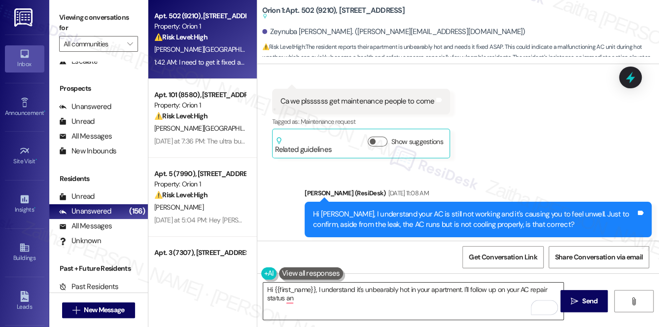
drag, startPoint x: 262, startPoint y: 289, endPoint x: 311, endPoint y: 301, distance: 50.1
click at [311, 301] on div "Hi {{first_name}}, I understand it's unbearably hot in your apartment. I'll fol…" at bounding box center [414, 301] width 302 height 38
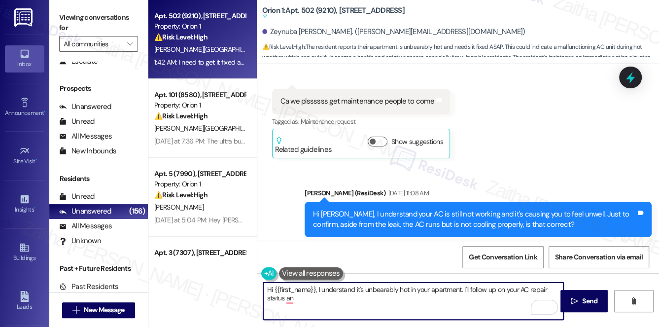
click at [264, 291] on textarea "Hi {{first_name}}, I understand it's unbearably hot in your apartment. I'll fol…" at bounding box center [413, 300] width 301 height 37
drag, startPoint x: 264, startPoint y: 291, endPoint x: 309, endPoint y: 300, distance: 45.2
click at [309, 300] on textarea "Hi {{first_name}}, I understand it's unbearably hot in your apartment. I'll fol…" at bounding box center [413, 300] width 301 height 37
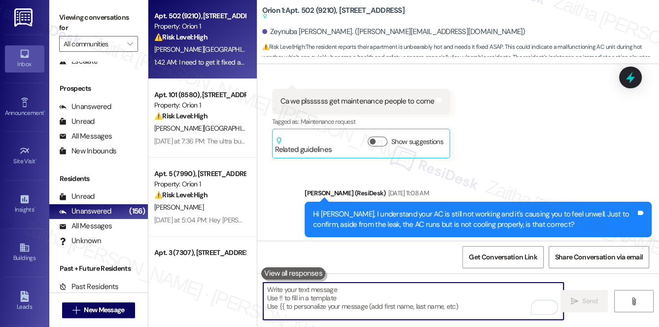
click at [500, 136] on div "Received via SMS Zeynuba [PERSON_NAME] [DATE] 11:22 AM I'm literally heating co…" at bounding box center [458, 19] width 402 height 291
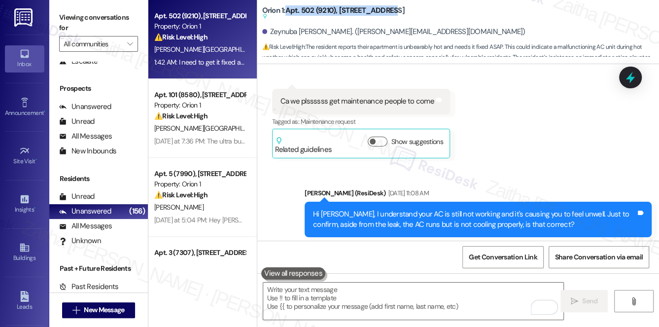
drag, startPoint x: 285, startPoint y: 8, endPoint x: 407, endPoint y: 12, distance: 121.3
click at [407, 12] on div "Orion 1: Apt. 502 (9210), [STREET_ADDRESS][GEOGRAPHIC_DATA] actions and notes a…" at bounding box center [360, 13] width 197 height 12
copy b "Apt. 502 (9210), [STREET_ADDRESS]"
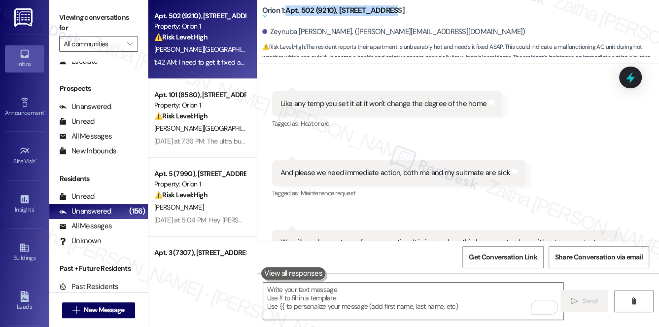
scroll to position [1158, 0]
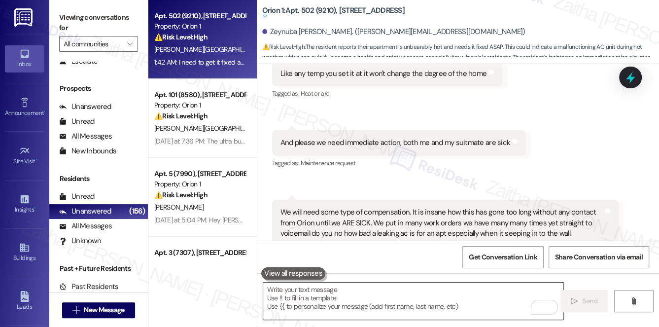
click at [389, 292] on textarea "To enrich screen reader interactions, please activate Accessibility in Grammarl…" at bounding box center [413, 300] width 301 height 37
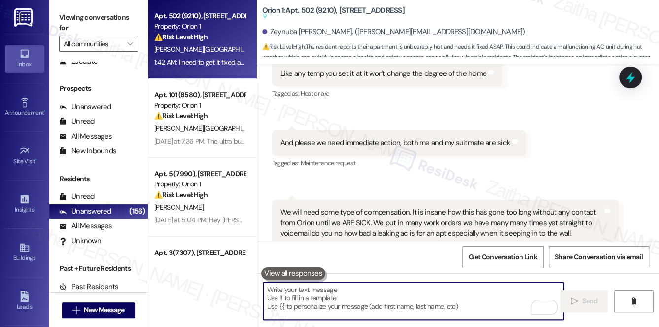
paste textarea "Hi {{first_name}}, I know it must be really difficult dealing with the heat in …"
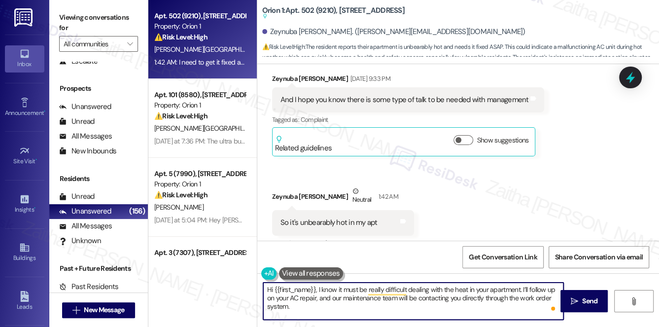
scroll to position [3309, 0]
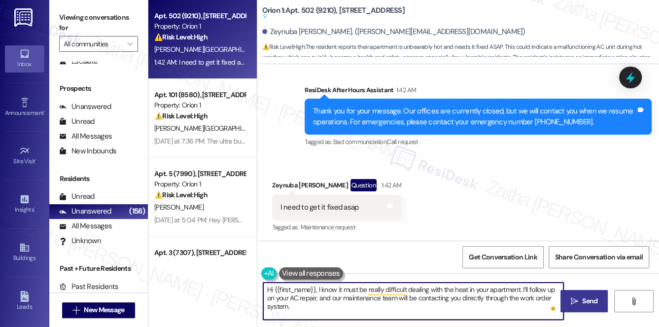
type textarea "Hi {{first_name}}, I know it must be really difficult dealing with the heat in …"
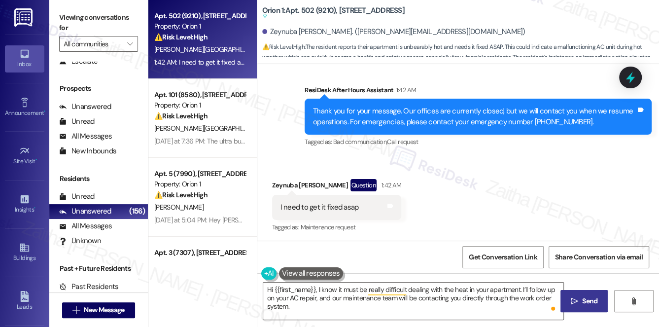
click at [584, 301] on span "Send" at bounding box center [589, 301] width 15 height 10
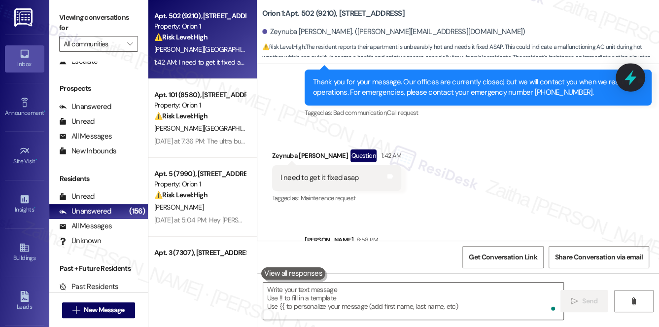
scroll to position [3279, 0]
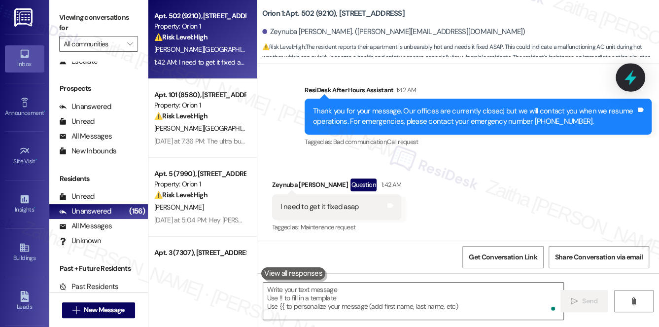
click at [628, 82] on icon at bounding box center [630, 77] width 17 height 17
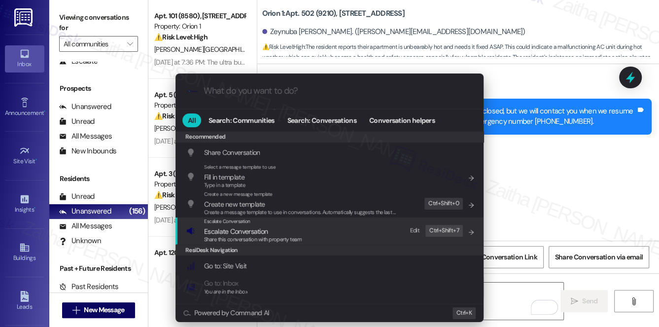
click at [233, 230] on span "Escalate Conversation" at bounding box center [236, 231] width 64 height 9
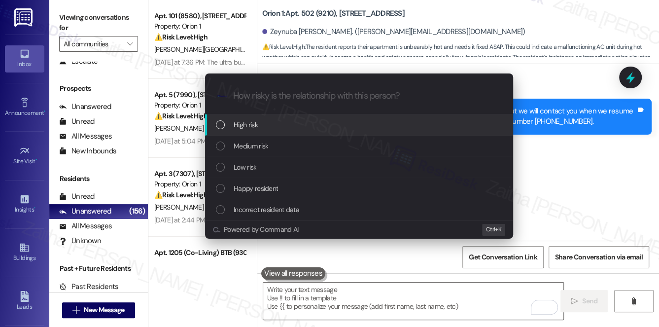
click at [257, 129] on div "High risk" at bounding box center [360, 124] width 288 height 11
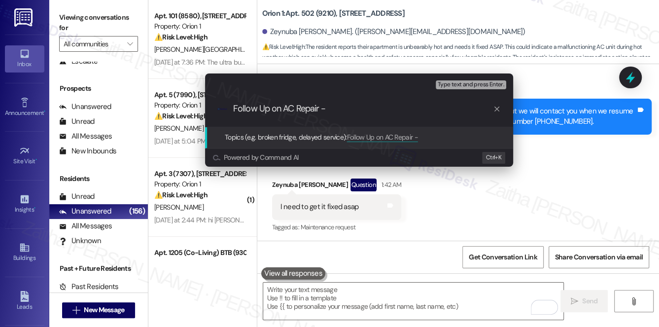
paste input "#26478"
type input "Follow Up on AC Repair -#26478 -1"
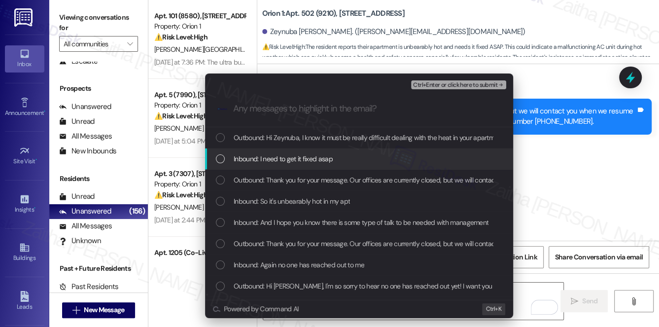
click at [350, 153] on div "Inbound: I need to get it fixed asap" at bounding box center [360, 158] width 288 height 11
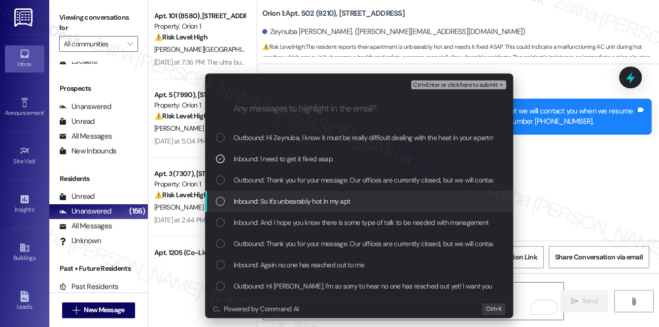
click at [339, 197] on span "Inbound: So it's unbearably hot in my apt" at bounding box center [292, 201] width 116 height 11
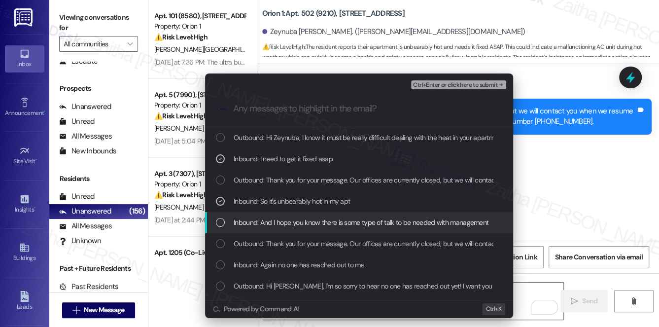
click at [339, 226] on span "Inbound: And I hope you know there is some type of talk to be needed with manag…" at bounding box center [361, 222] width 255 height 11
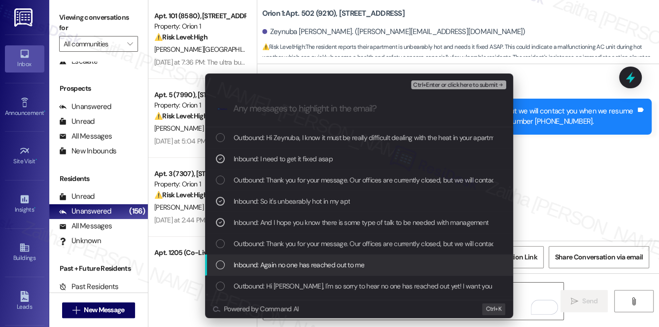
click at [346, 260] on span "Inbound: Again no one has reached out to me" at bounding box center [299, 264] width 131 height 11
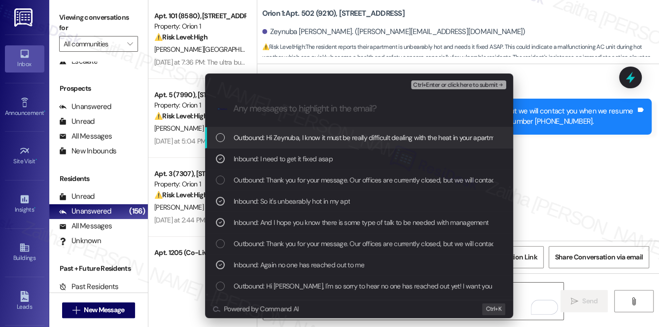
click at [465, 79] on div "Ctrl+Enter or click here to submit" at bounding box center [459, 84] width 97 height 13
click at [463, 84] on span "Ctrl+Enter or click here to submit" at bounding box center [455, 85] width 84 height 7
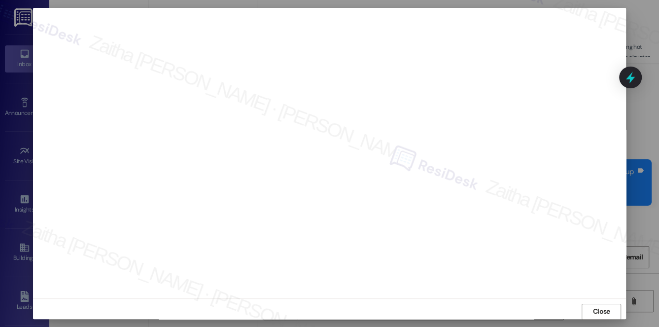
scroll to position [3427, 0]
click at [593, 315] on span "Close" at bounding box center [601, 311] width 17 height 10
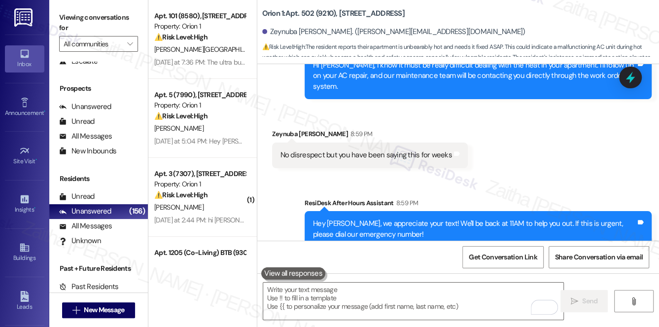
scroll to position [3507, 0]
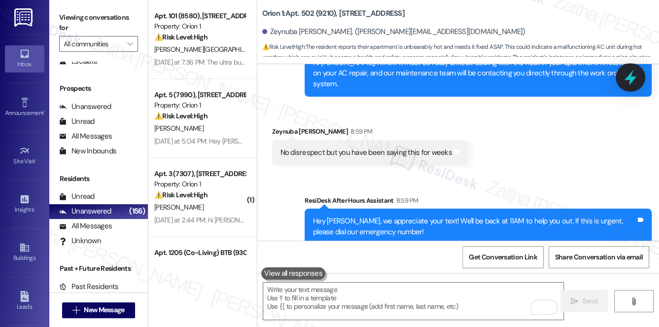
click at [636, 78] on icon at bounding box center [630, 77] width 17 height 17
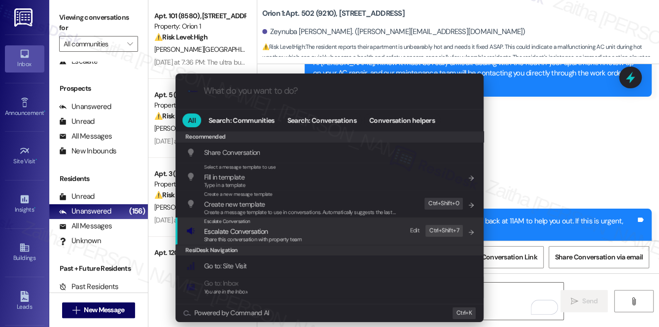
click at [250, 232] on span "Escalate Conversation" at bounding box center [236, 231] width 64 height 9
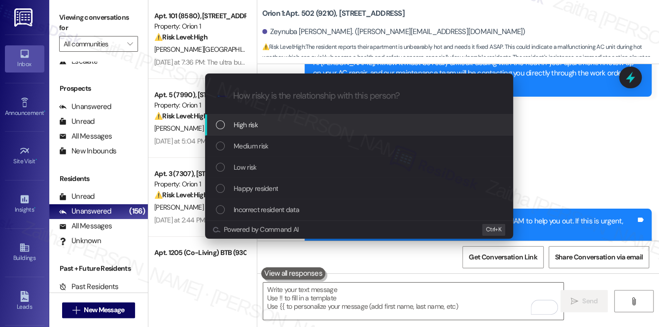
click at [277, 128] on div "High risk" at bounding box center [360, 124] width 288 height 11
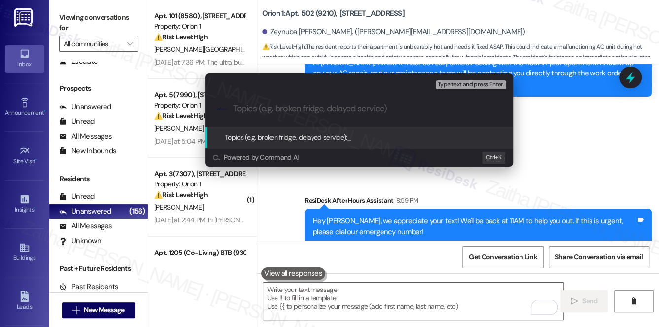
paste input "Follow Up on AC Repair -#26478 -1"
type input "Follow Up on AC Repair -#26478 -1"
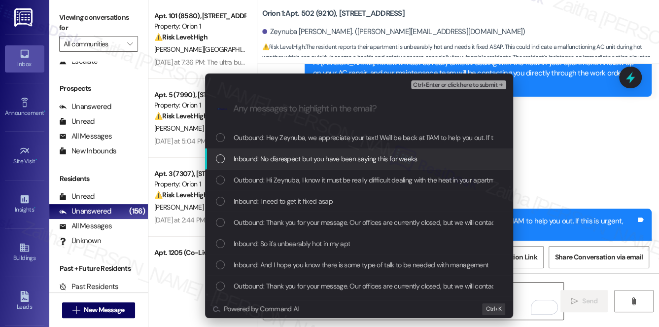
click at [292, 159] on span "Inbound: No disrespect but you have been saying this for weeks" at bounding box center [326, 158] width 184 height 11
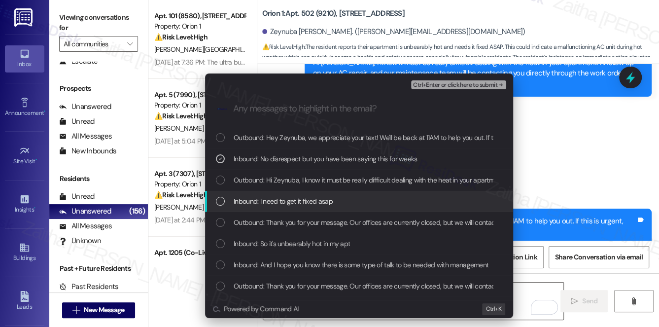
click at [305, 201] on span "Inbound: I need to get it fixed asap" at bounding box center [283, 201] width 99 height 11
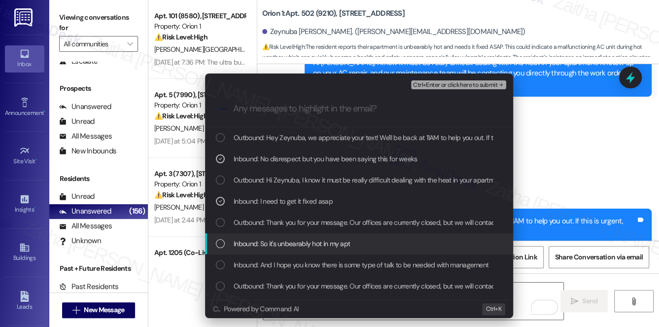
click at [293, 242] on span "Inbound: So it's unbearably hot in my apt" at bounding box center [292, 243] width 116 height 11
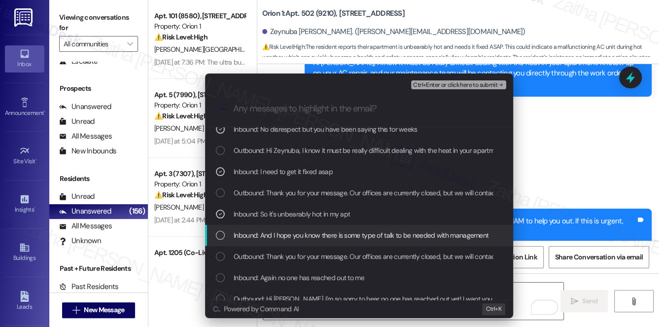
scroll to position [44, 0]
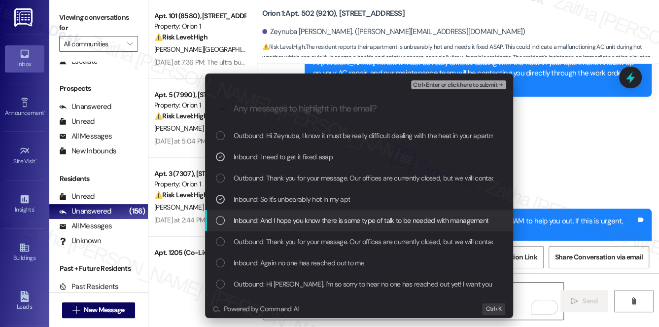
click at [339, 219] on span "Inbound: And I hope you know there is some type of talk to be needed with manag…" at bounding box center [361, 220] width 255 height 11
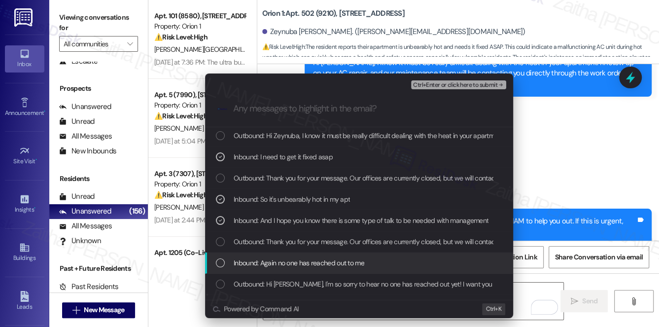
click at [351, 261] on span "Inbound: Again no one has reached out to me" at bounding box center [299, 262] width 131 height 11
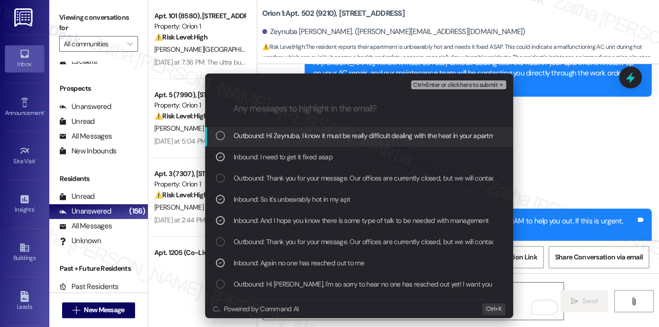
click at [457, 84] on span "Ctrl+Enter or click here to submit" at bounding box center [455, 85] width 84 height 7
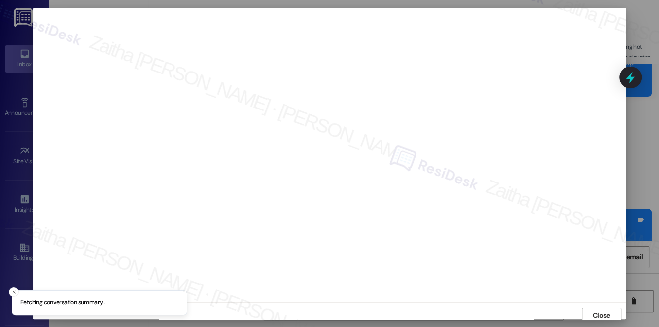
scroll to position [4, 0]
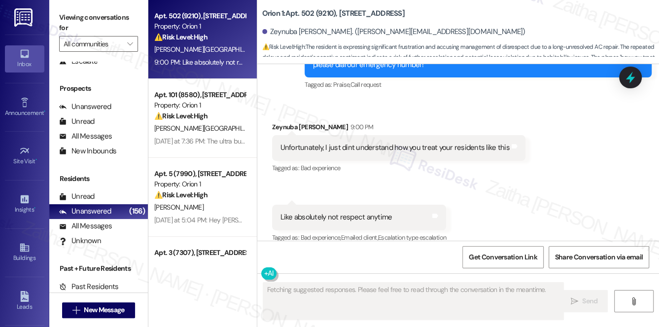
scroll to position [3703, 0]
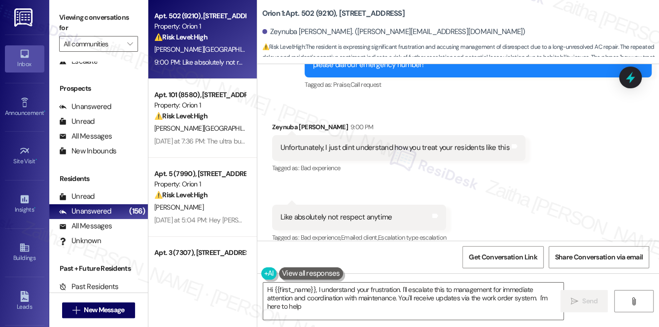
type textarea "Hi {{first_name}}, I understand your frustration. I'll escalate this to managem…"
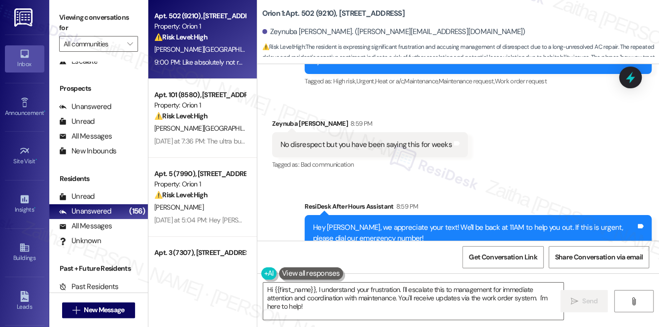
scroll to position [3524, 0]
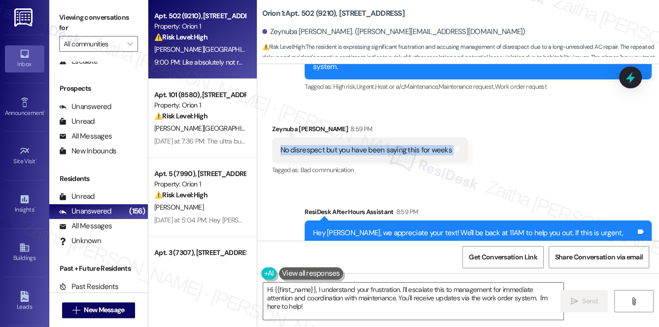
drag, startPoint x: 275, startPoint y: 133, endPoint x: 457, endPoint y: 137, distance: 182.9
click at [457, 138] on div "No disrespect but you have been saying this for weeks Tags and notes" at bounding box center [370, 150] width 196 height 25
copy div "No disrespect but you have been saying this for weeks Tags and notes"
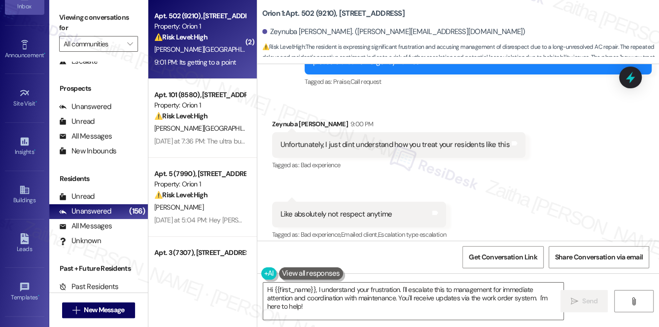
scroll to position [139, 0]
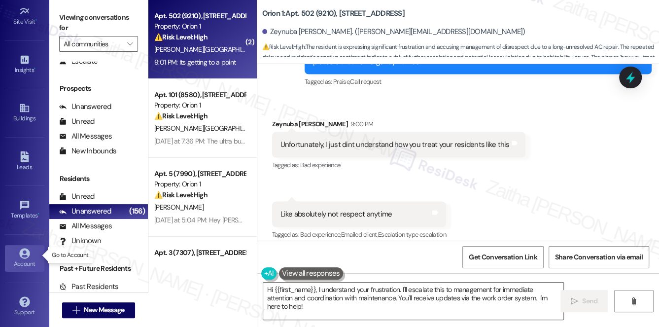
click at [24, 260] on div "Account" at bounding box center [24, 264] width 49 height 10
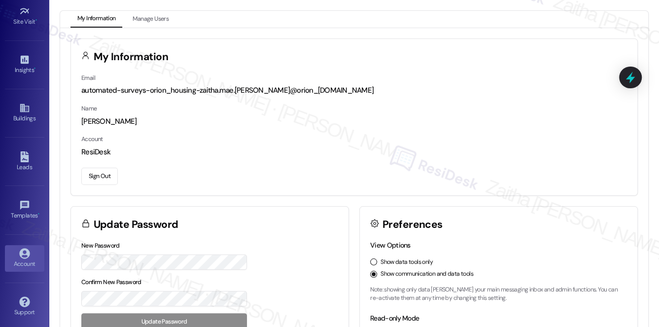
click at [98, 182] on button "Sign Out" at bounding box center [99, 176] width 36 height 17
